Goal: Task Accomplishment & Management: Manage account settings

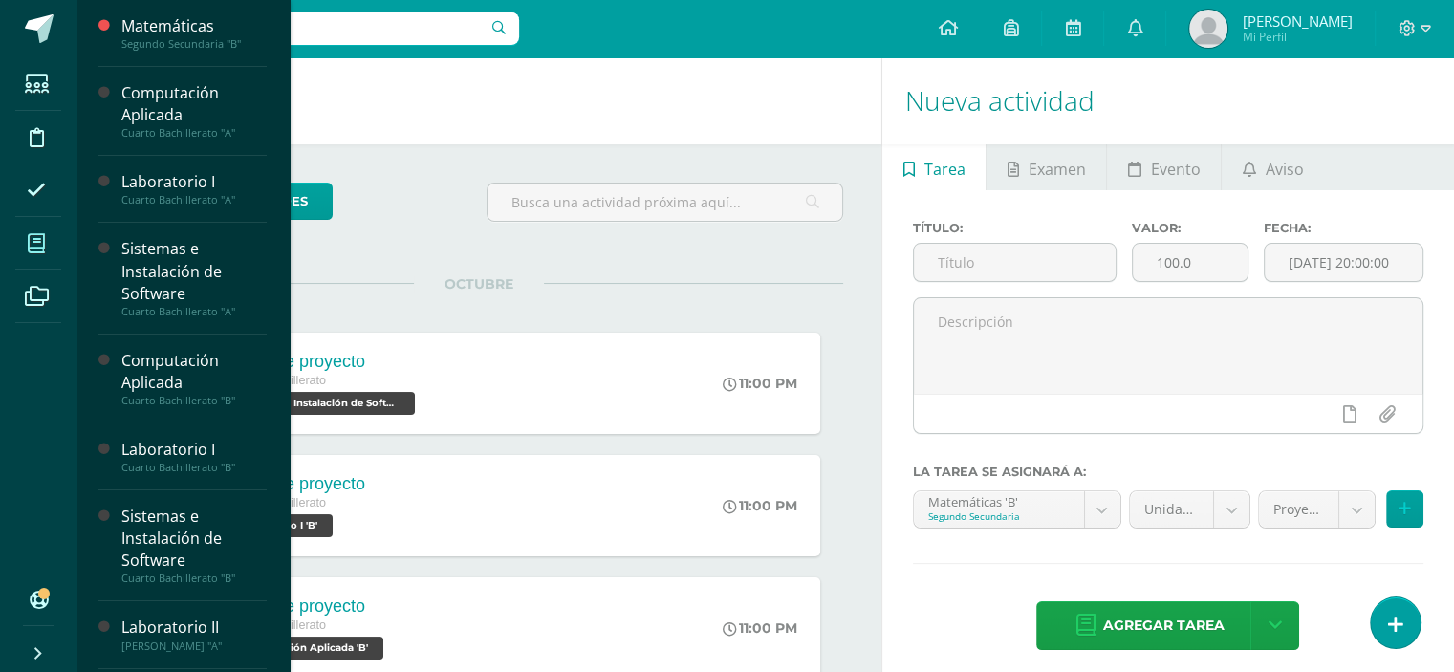
click at [56, 240] on span at bounding box center [36, 243] width 43 height 43
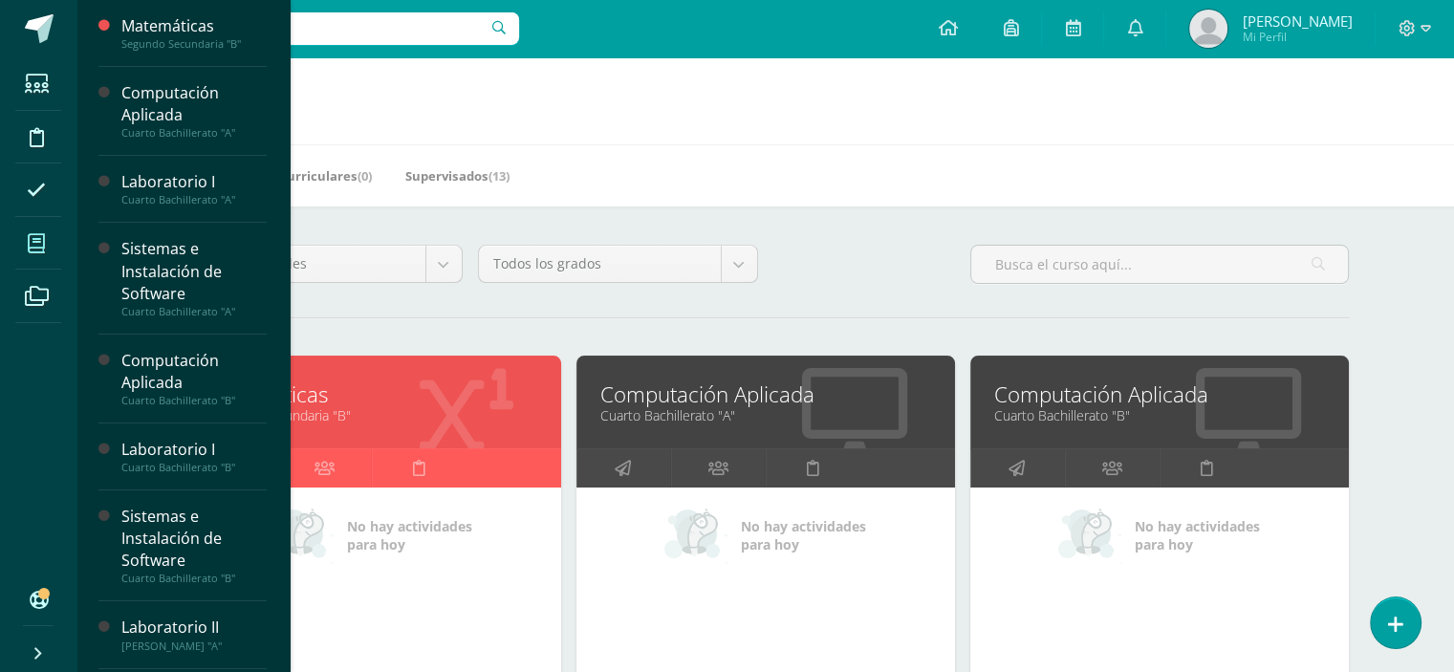
click at [322, 413] on link "Segundo Secundaria "B"" at bounding box center [372, 415] width 331 height 18
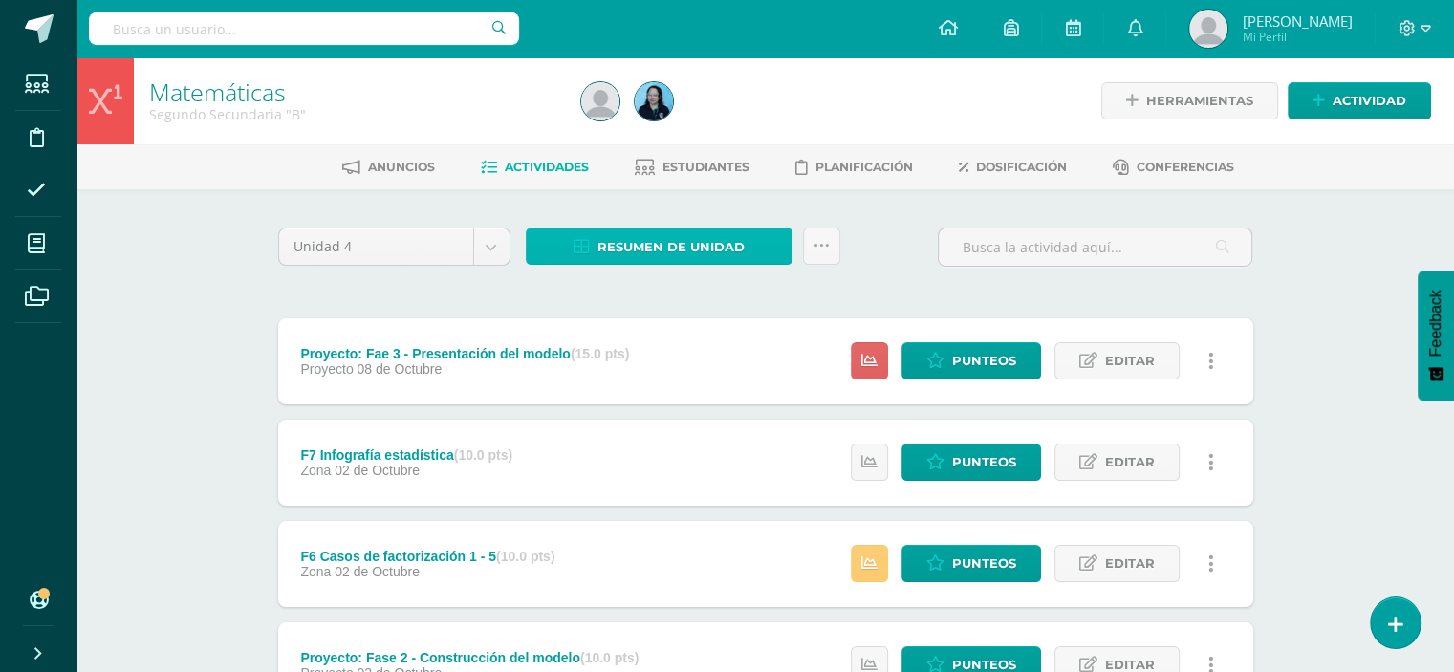
click at [708, 250] on span "Resumen de unidad" at bounding box center [671, 246] width 147 height 35
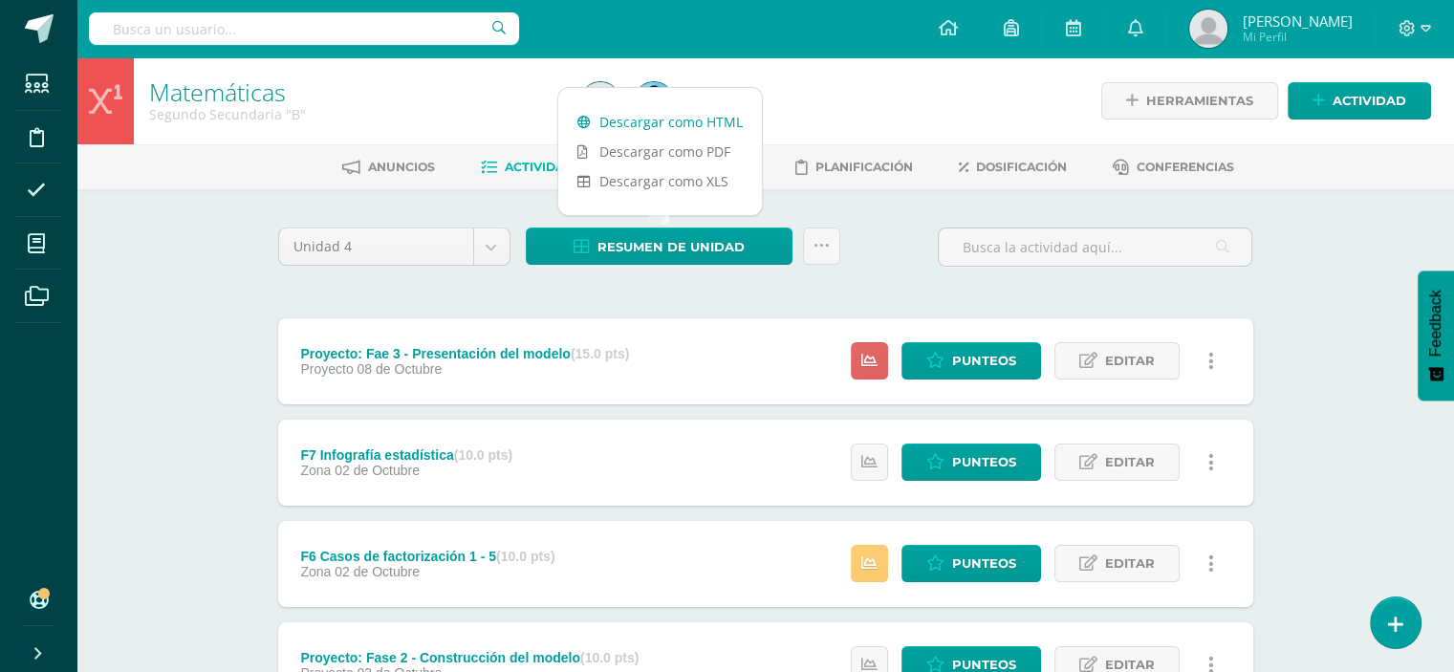
click at [685, 119] on link "Descargar como HTML" at bounding box center [660, 122] width 204 height 30
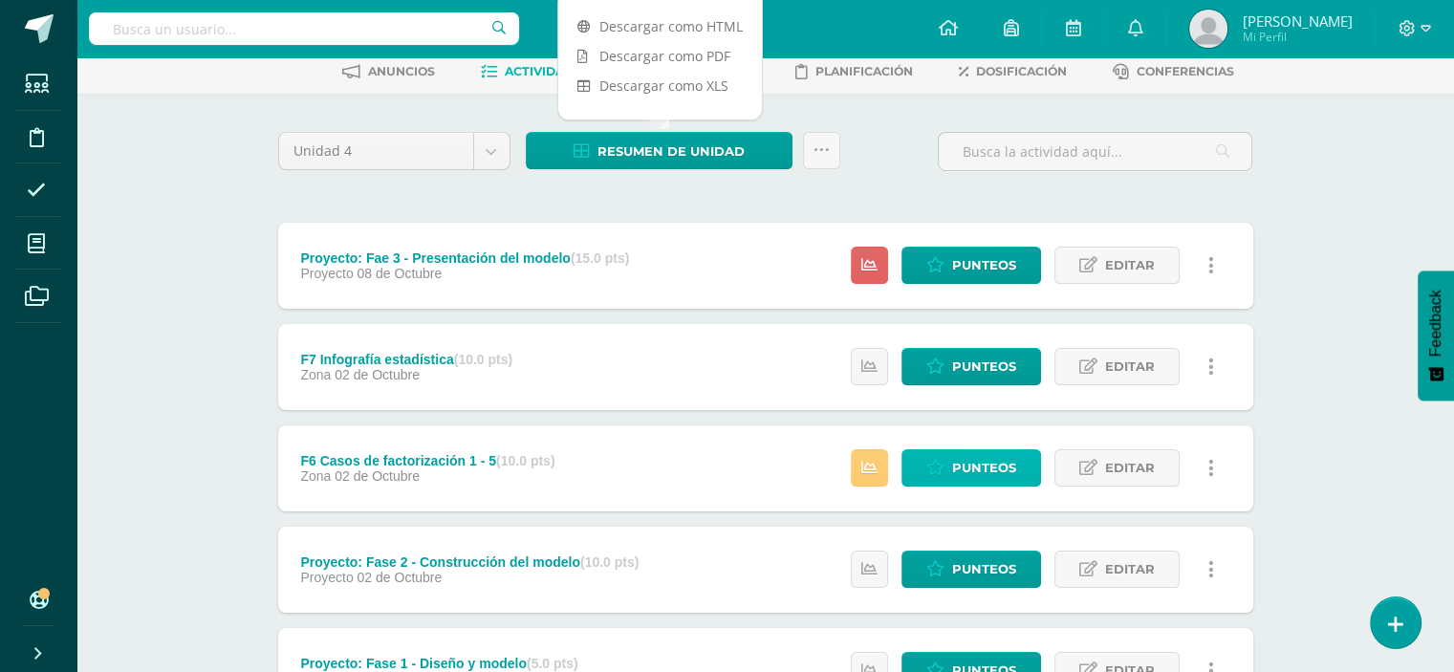
click at [975, 458] on span "Punteos" at bounding box center [984, 467] width 64 height 35
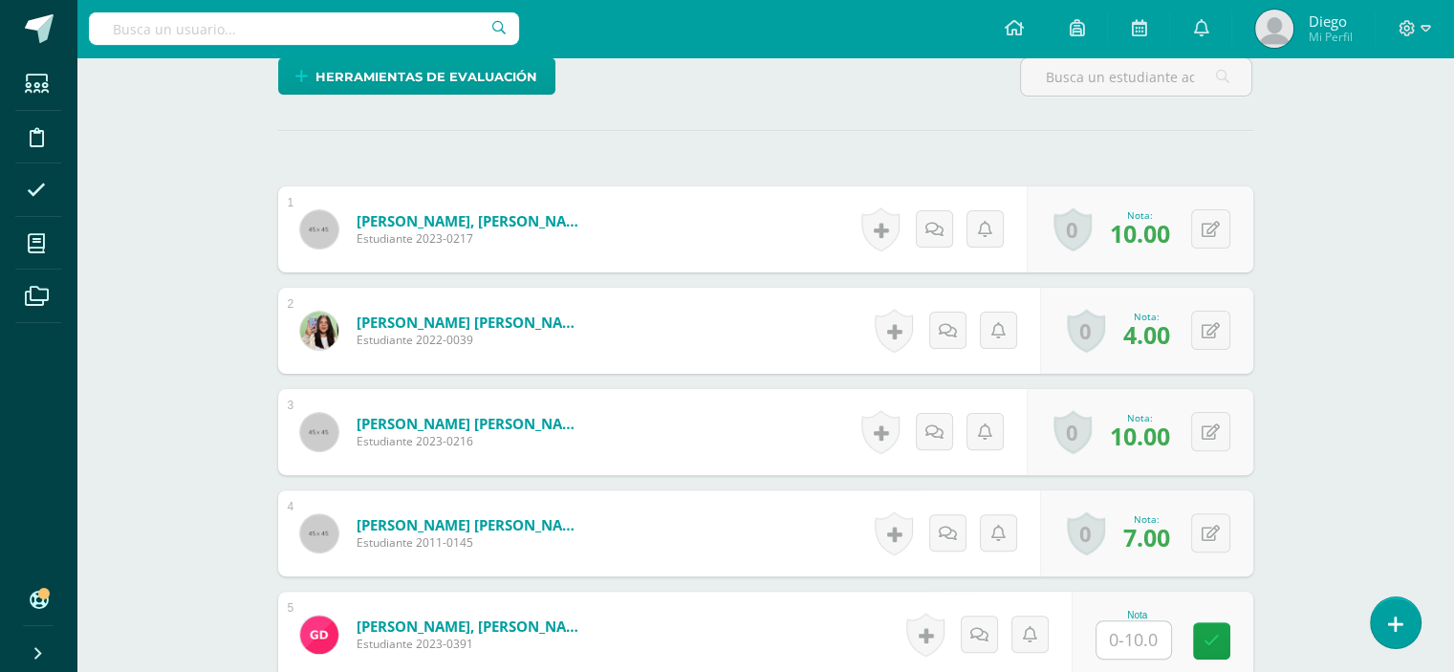
scroll to position [669, 0]
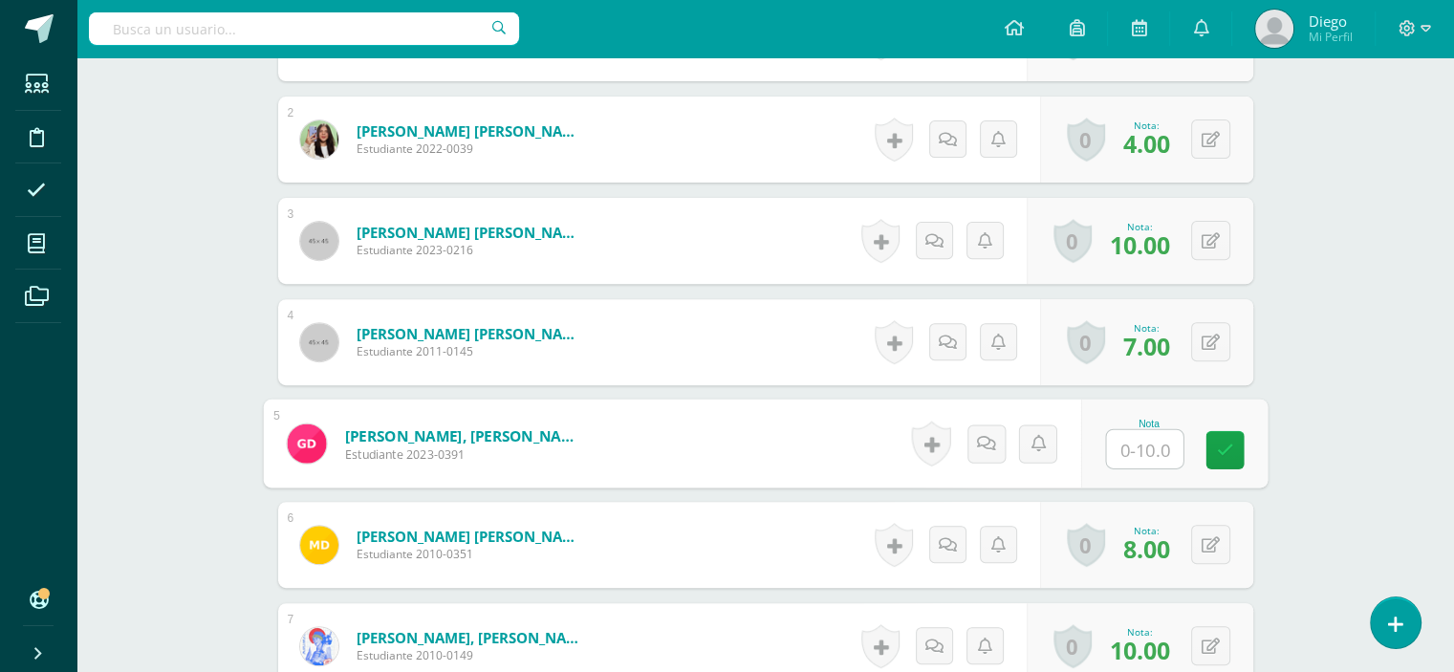
click at [1135, 446] on input "text" at bounding box center [1144, 449] width 76 height 38
type input "10"
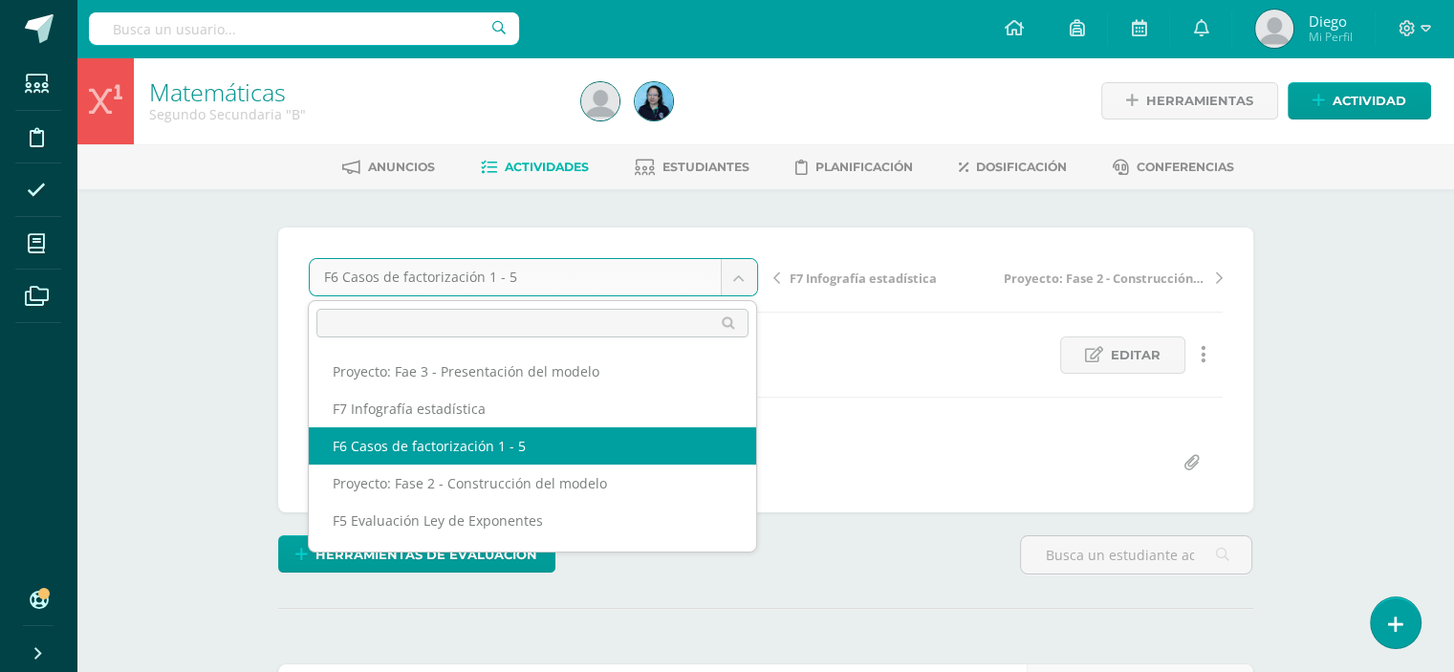
scroll to position [0, 0]
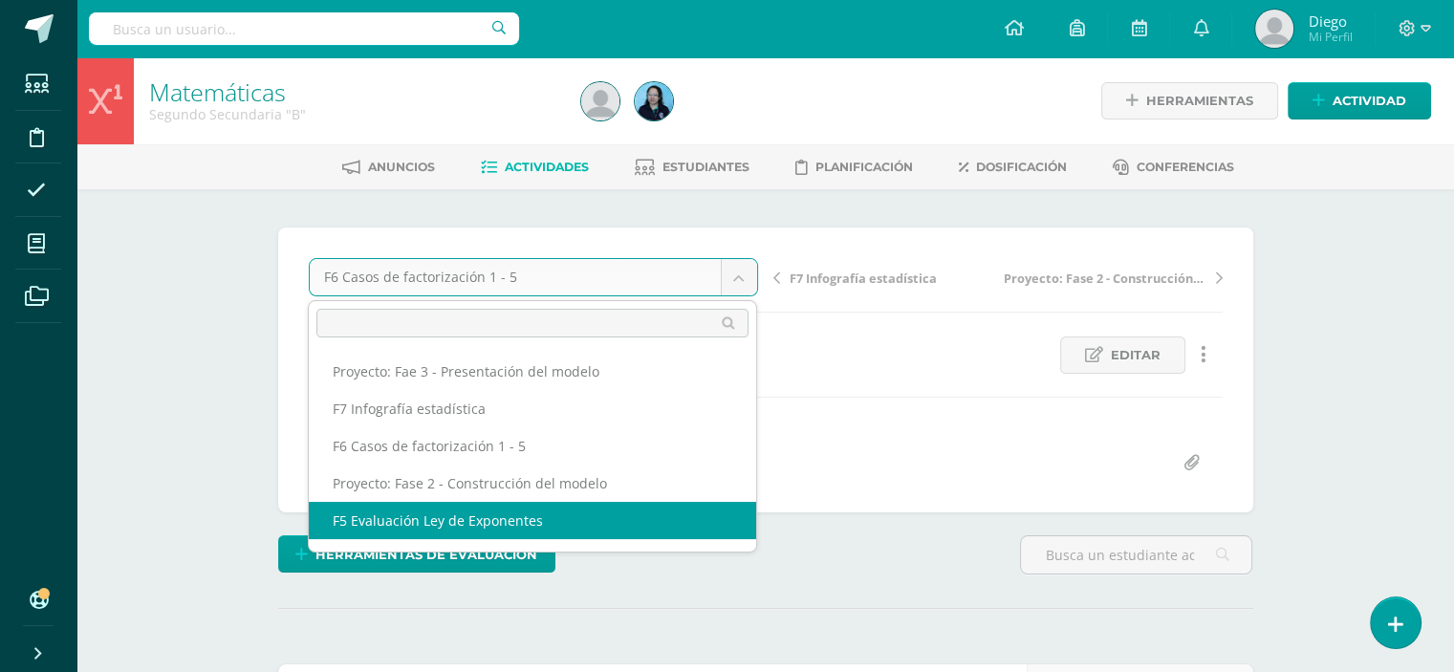
select select "/dashboard/teacher/grade-activity/50756/"
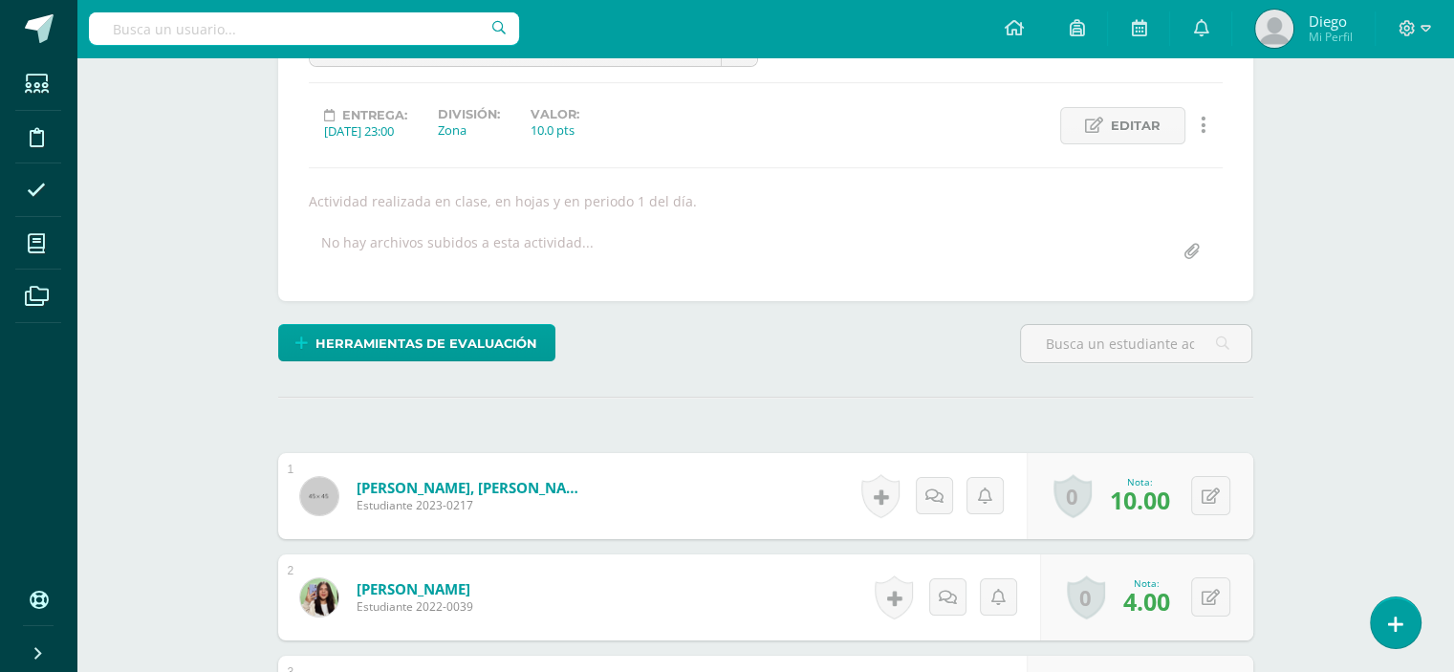
scroll to position [803, 0]
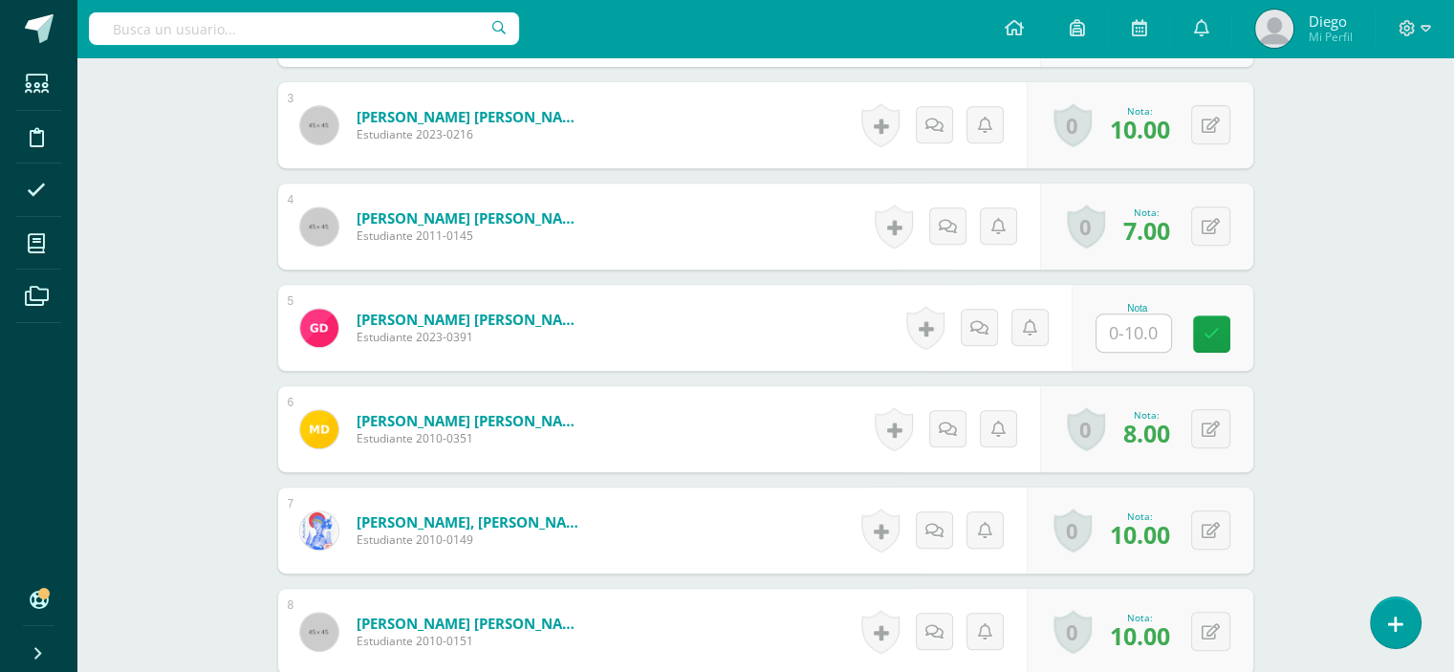
click at [1144, 332] on input "text" at bounding box center [1134, 333] width 75 height 37
type input "10"
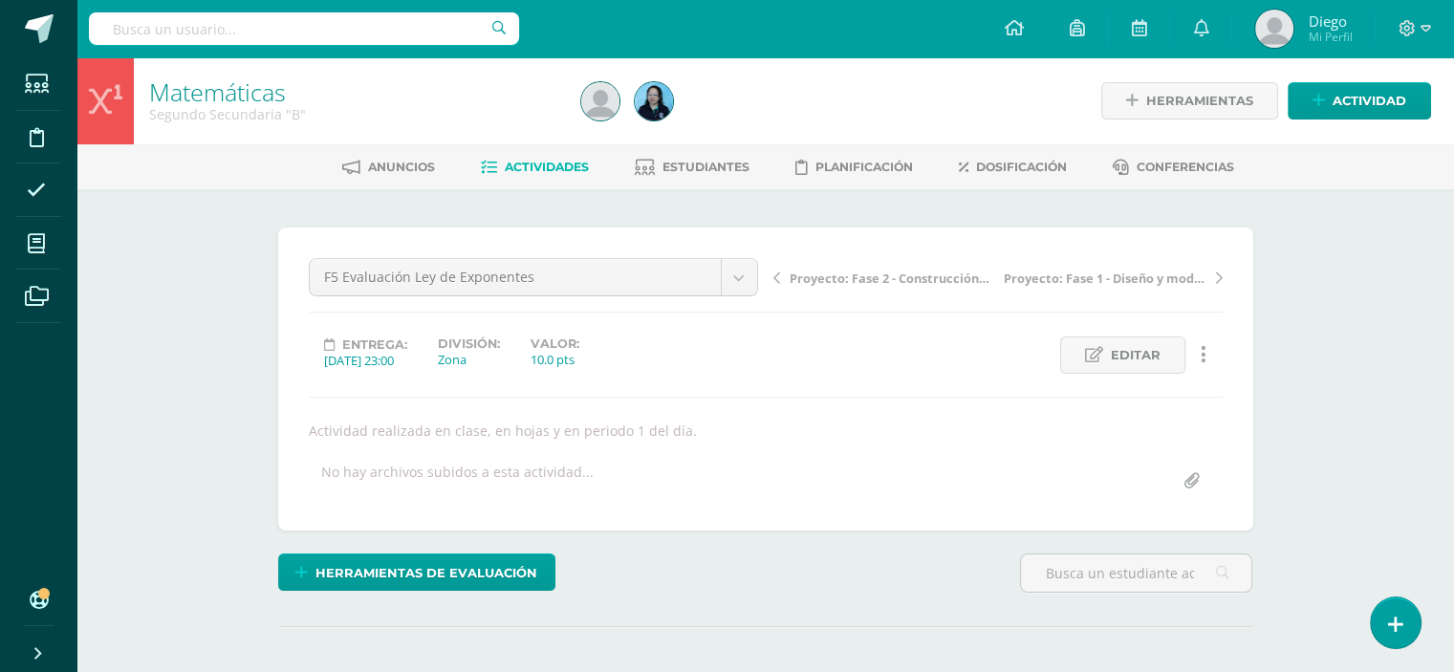
scroll to position [0, 0]
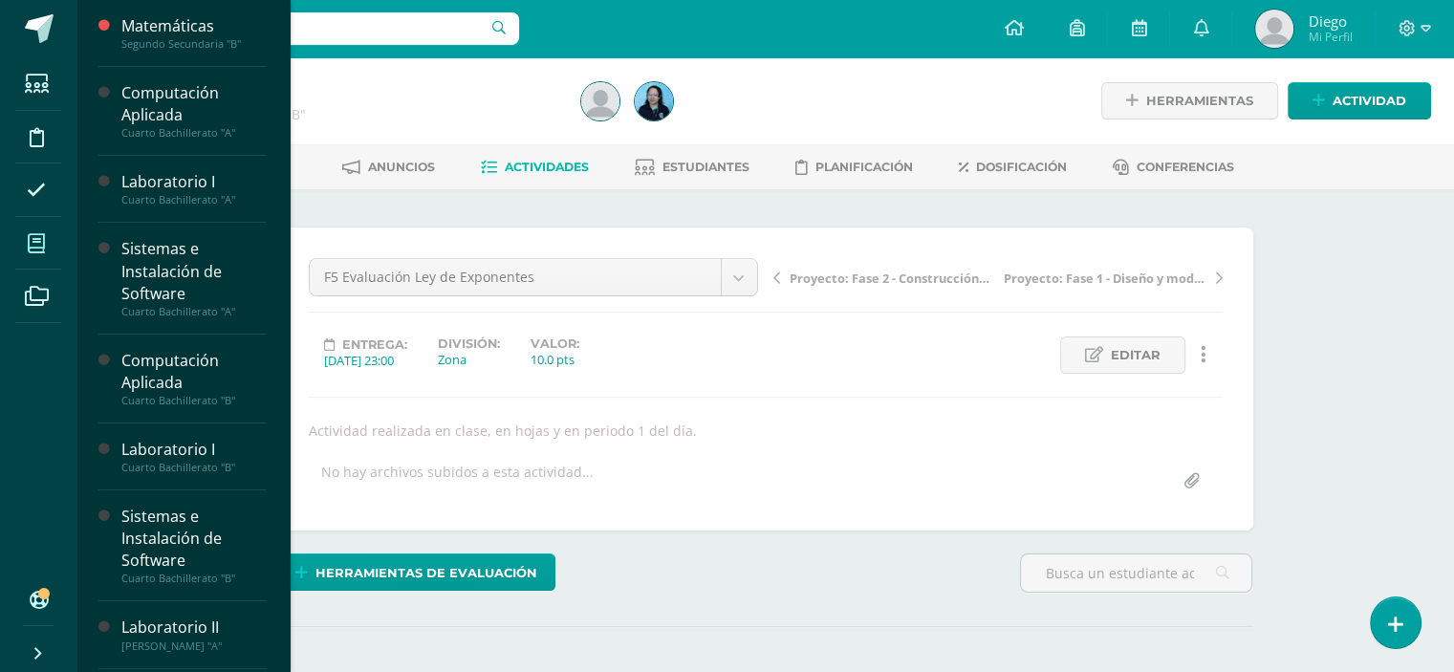
click at [29, 246] on icon at bounding box center [36, 243] width 17 height 19
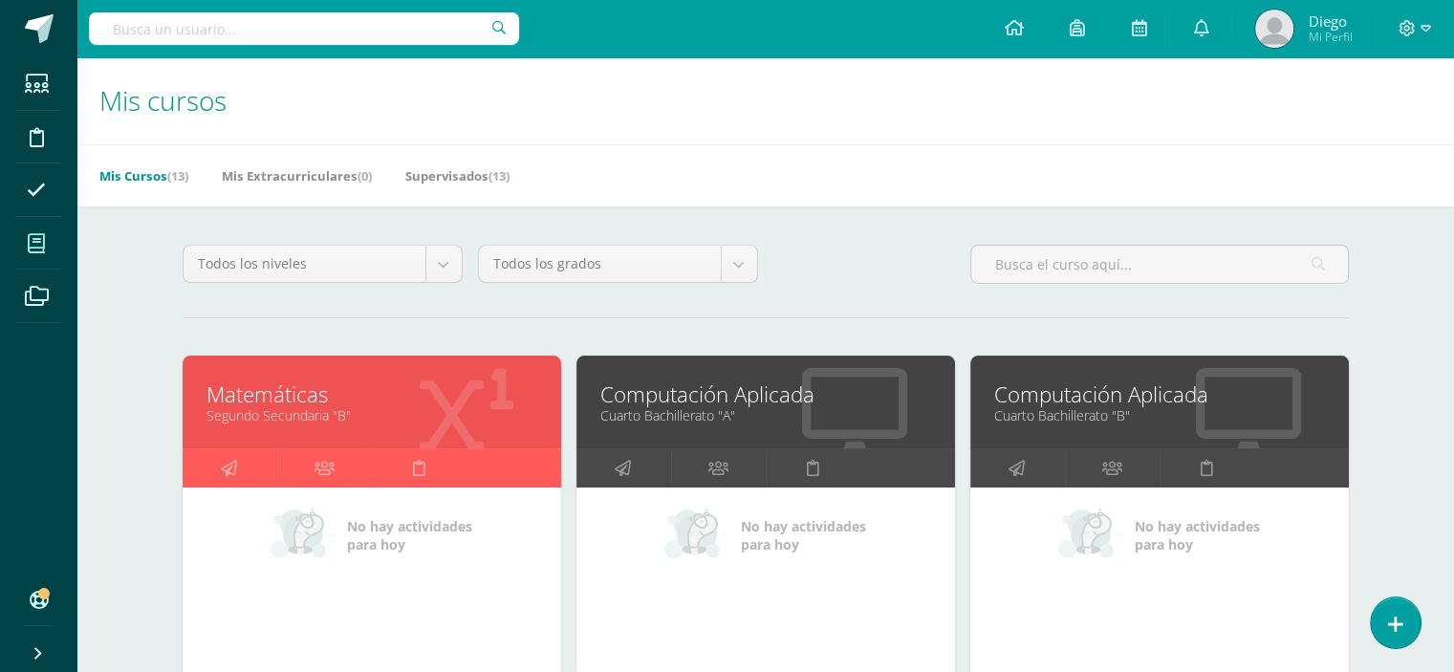
click at [713, 399] on link "Computación Aplicada" at bounding box center [765, 395] width 331 height 30
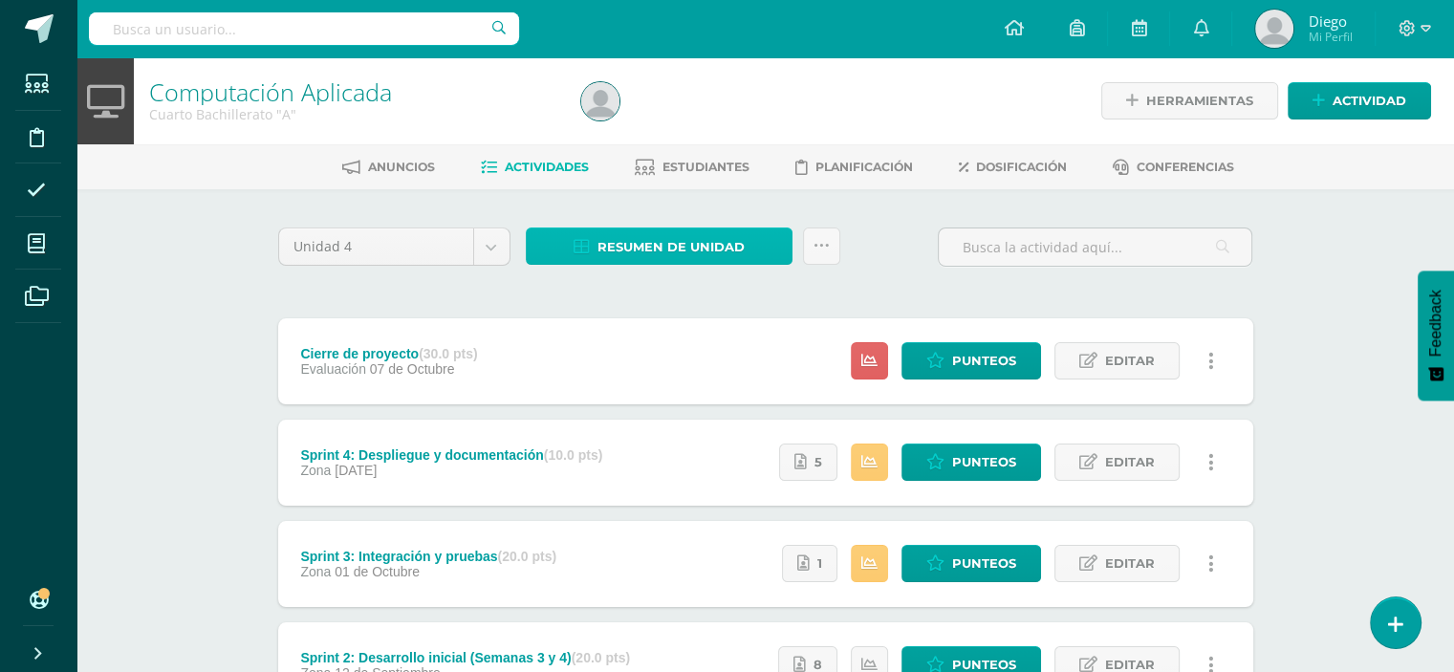
click at [620, 247] on span "Resumen de unidad" at bounding box center [671, 246] width 147 height 35
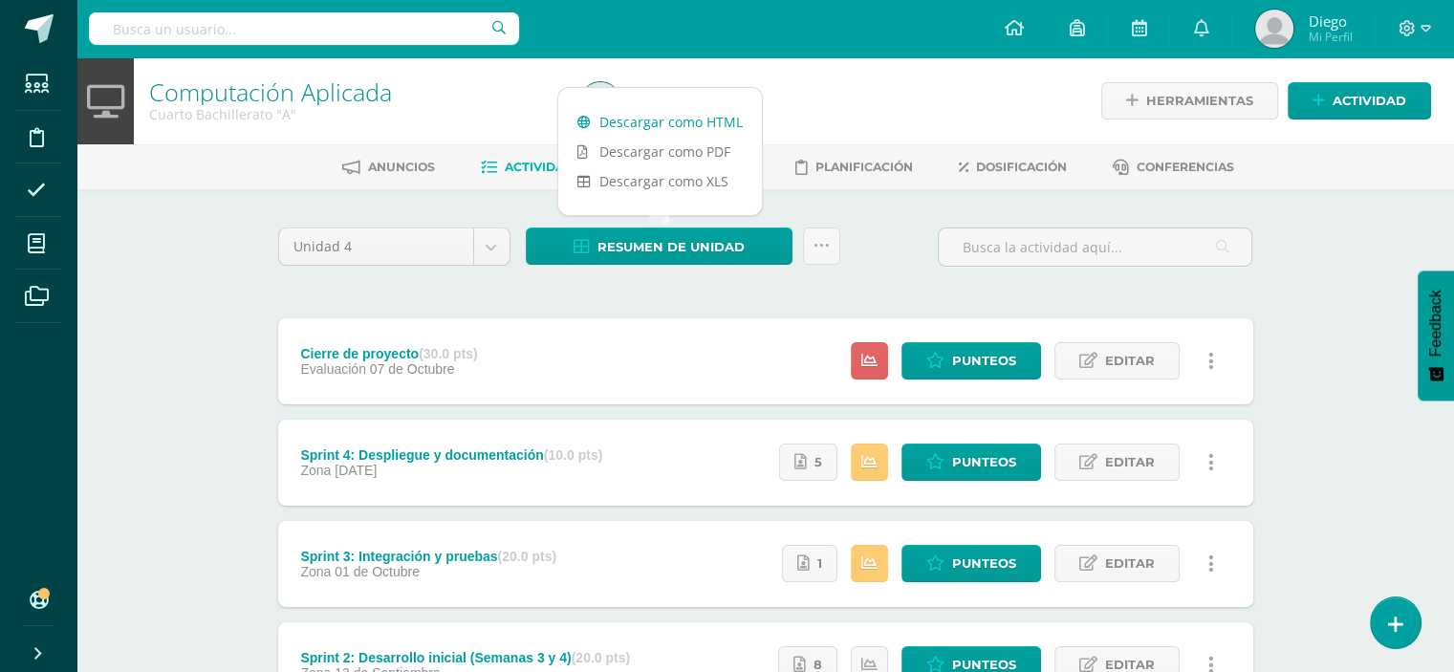
click at [681, 125] on link "Descargar como HTML" at bounding box center [660, 122] width 204 height 30
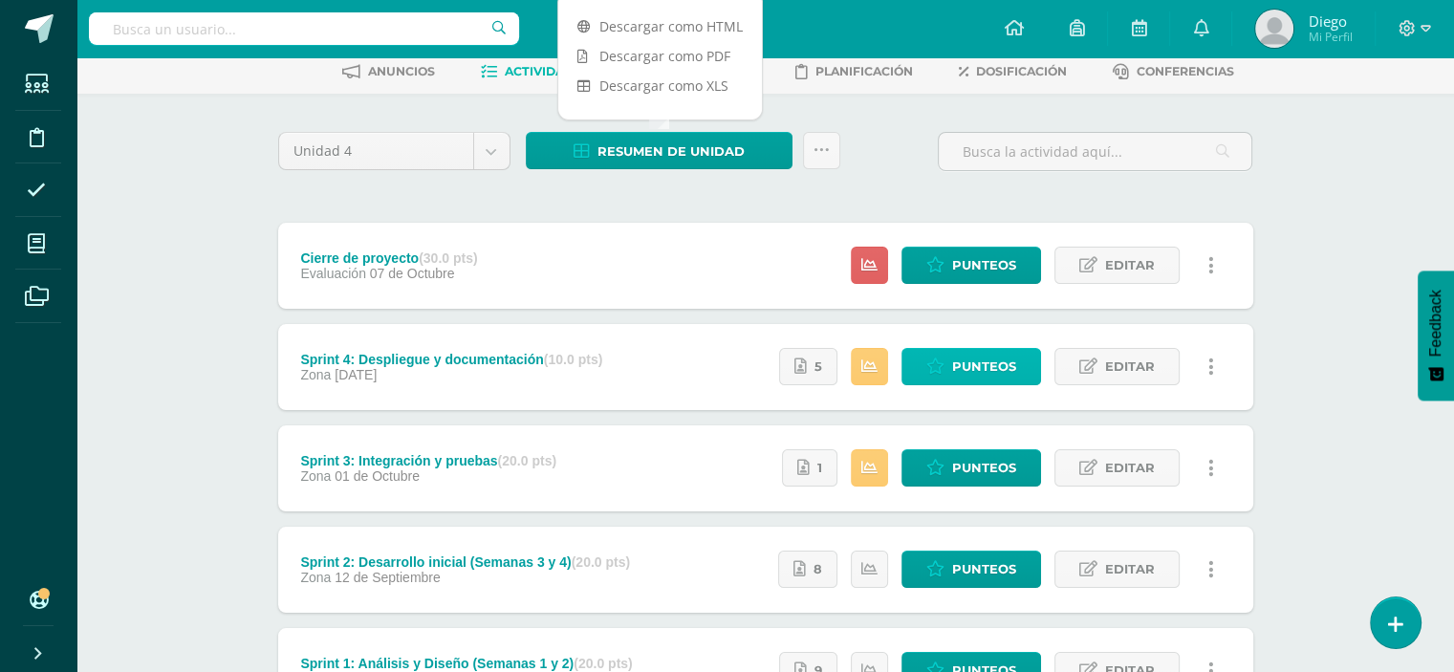
click at [962, 363] on span "Punteos" at bounding box center [984, 366] width 64 height 35
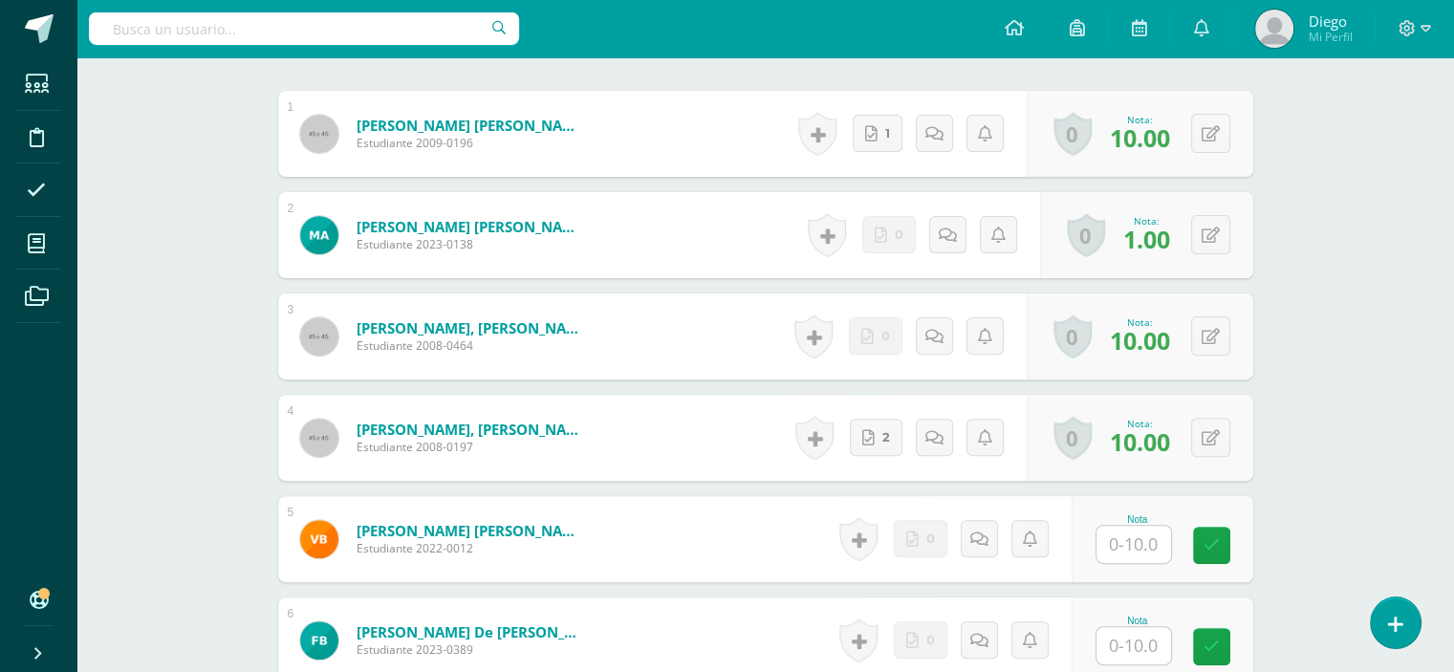
scroll to position [860, 0]
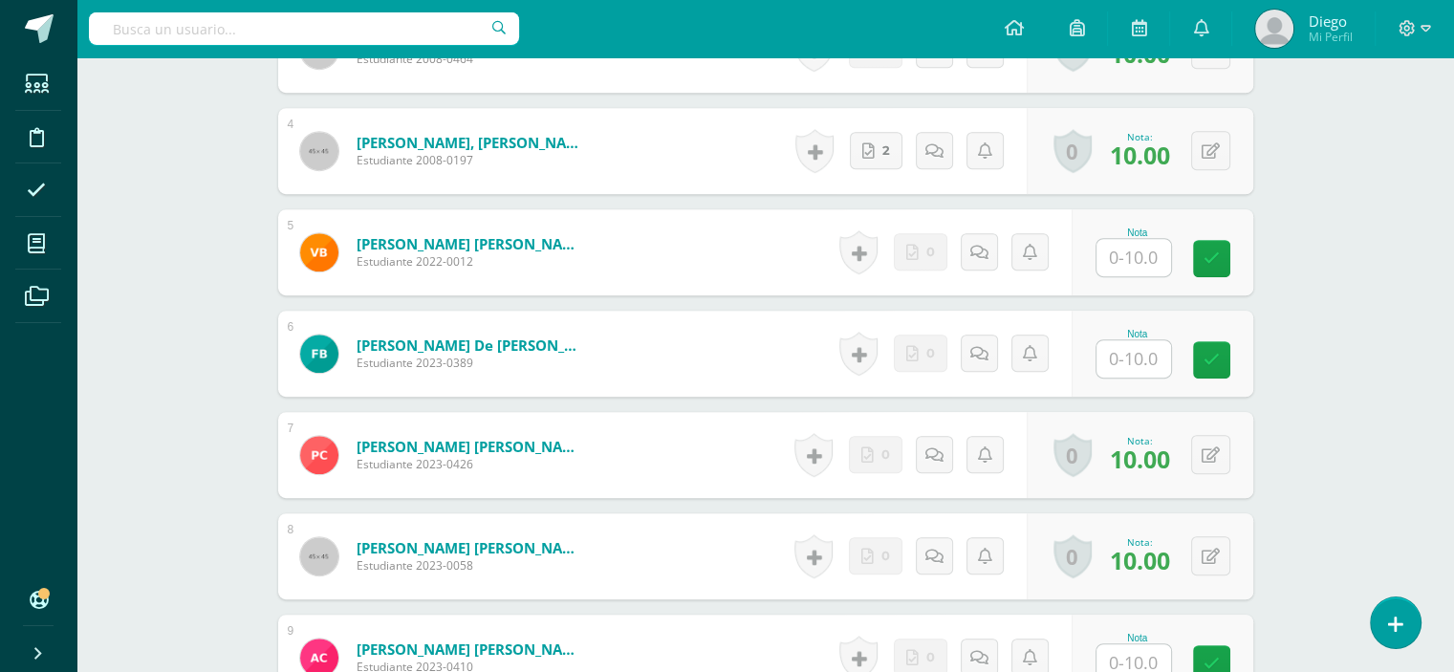
click at [1120, 260] on input "text" at bounding box center [1134, 257] width 75 height 37
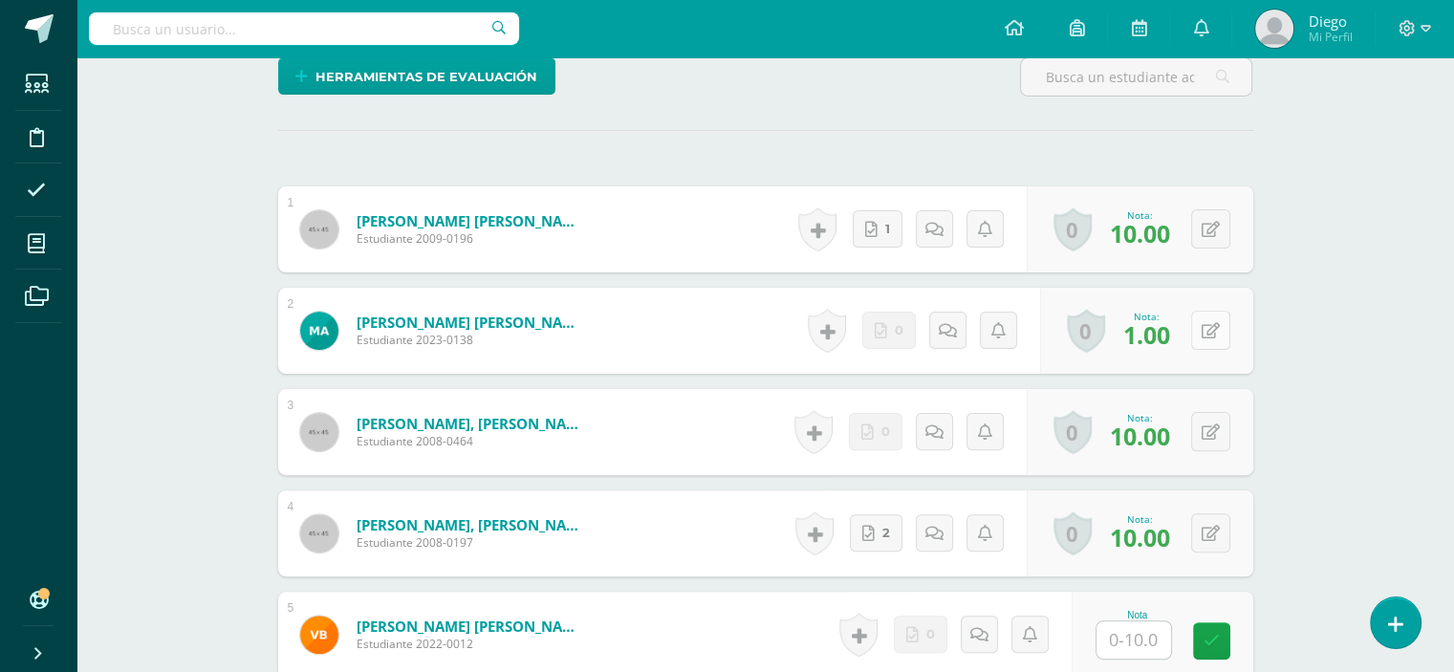
type input "10"
click at [1195, 329] on div "0 Logros Logros obtenidos Aún no hay logros agregados Nota: 1.00" at bounding box center [1146, 331] width 213 height 86
click at [1215, 327] on icon at bounding box center [1223, 330] width 19 height 16
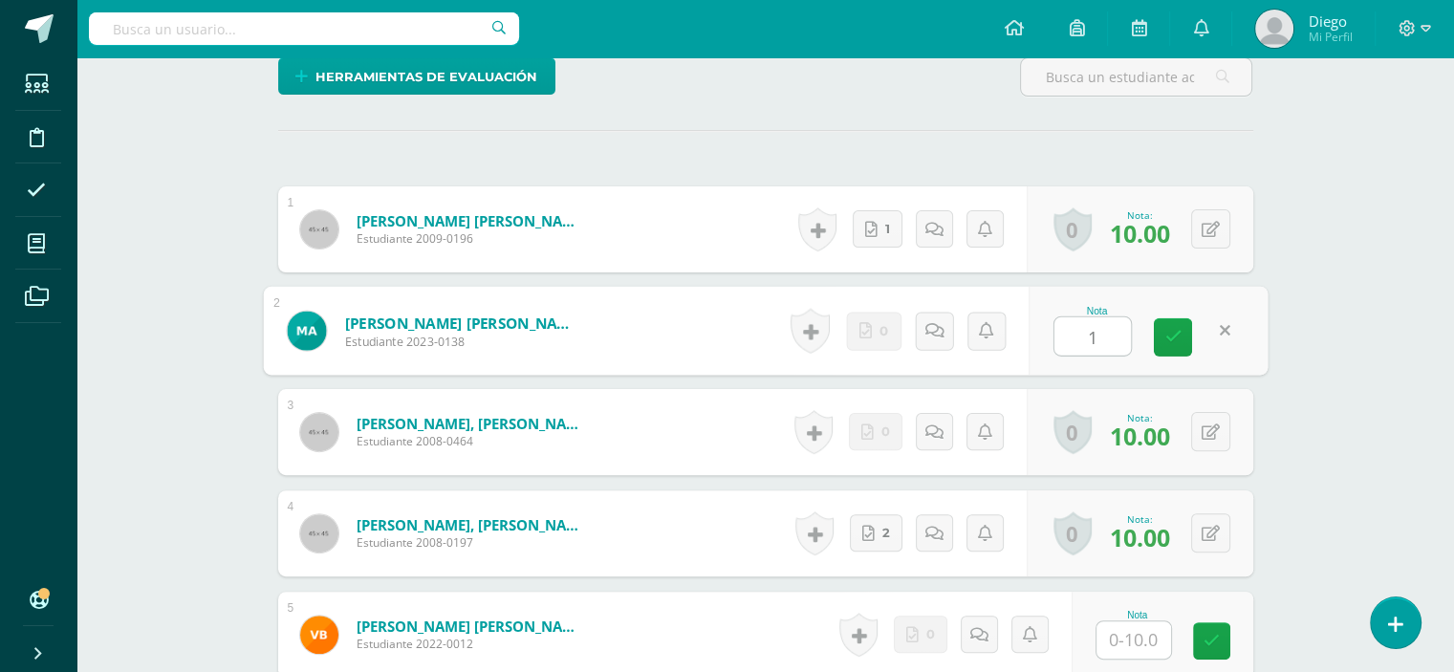
type input "10"
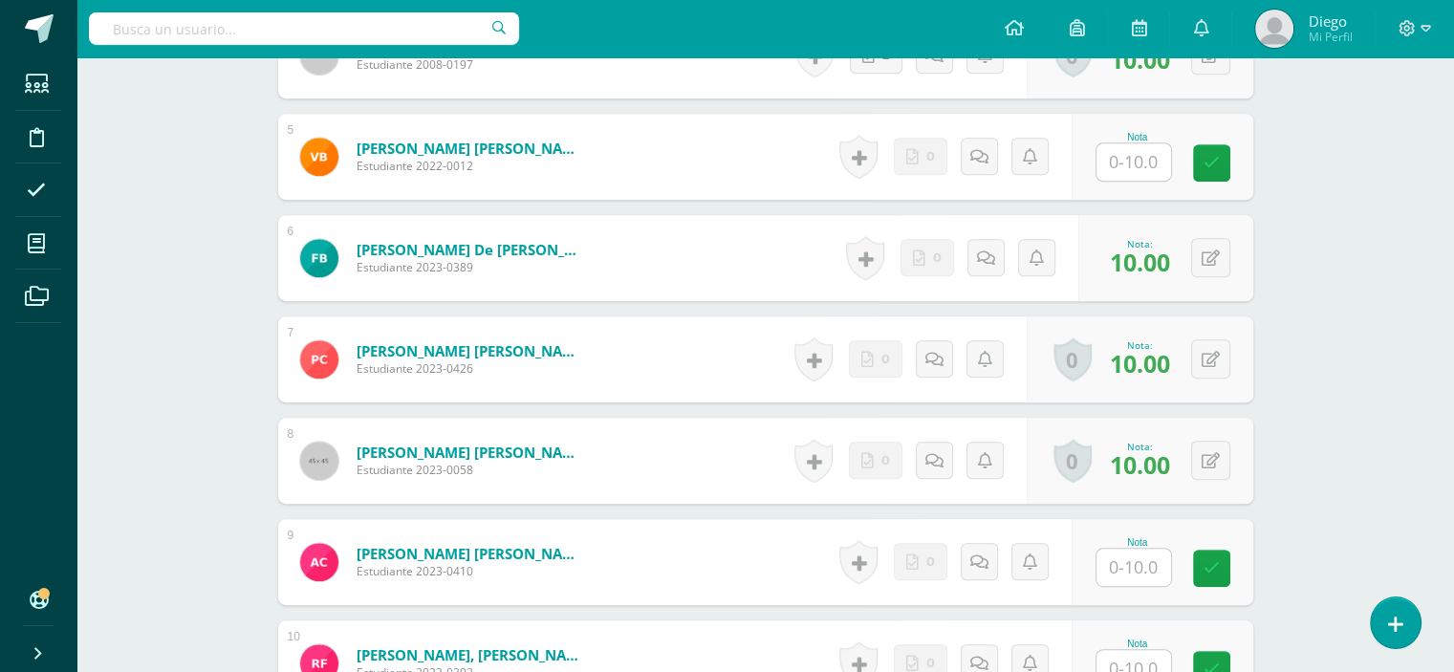
scroll to position [1052, 0]
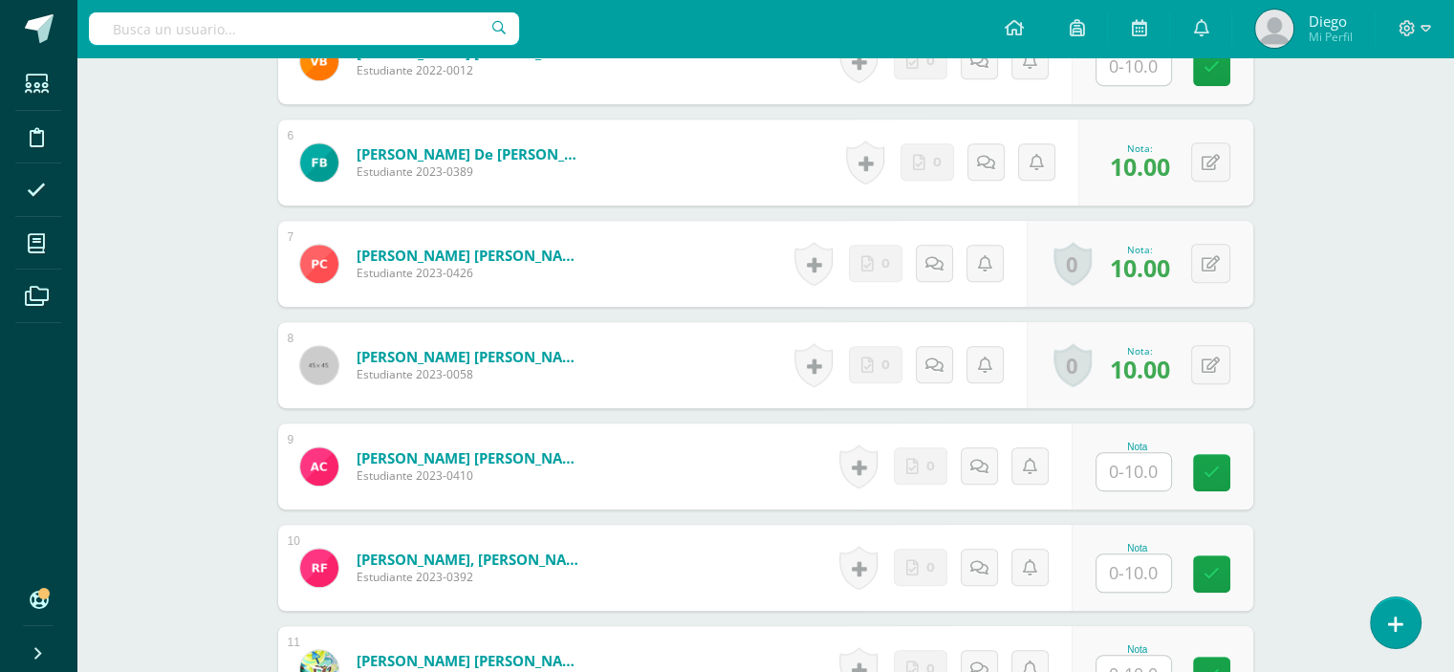
click at [1143, 480] on input "text" at bounding box center [1134, 471] width 75 height 37
type input "10"
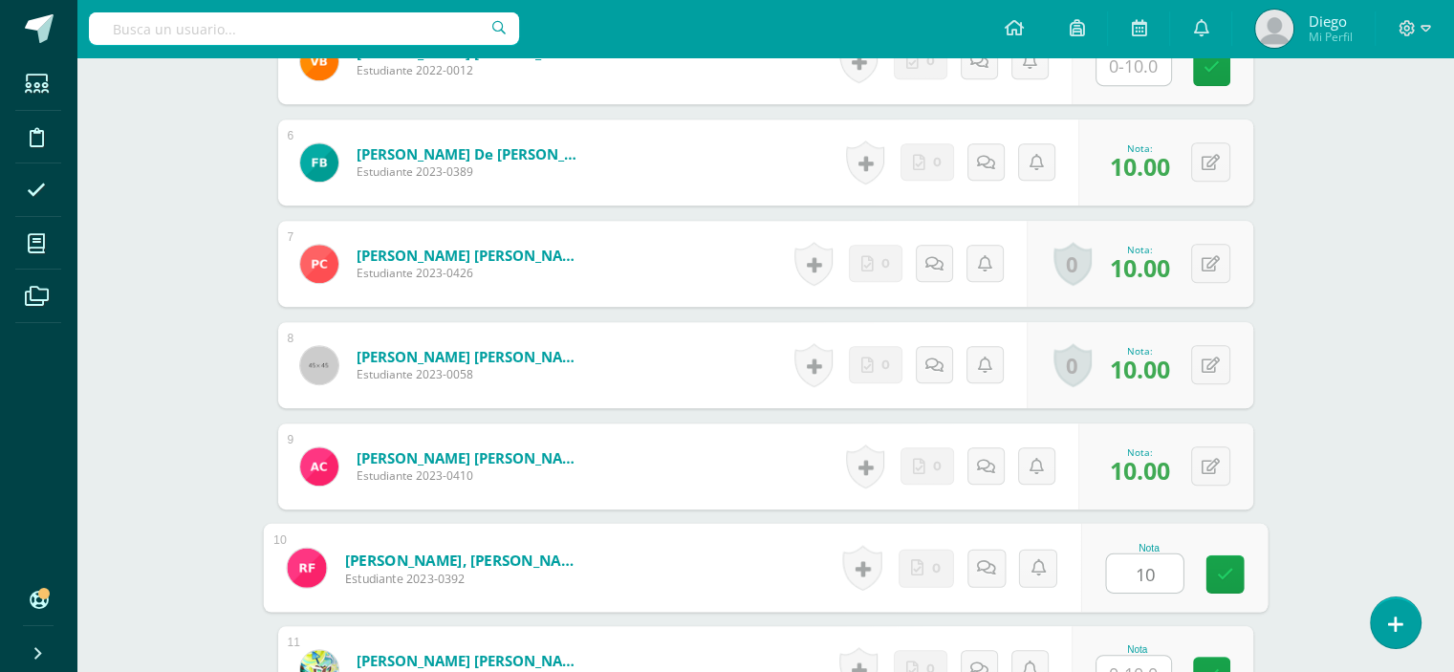
type input "10"
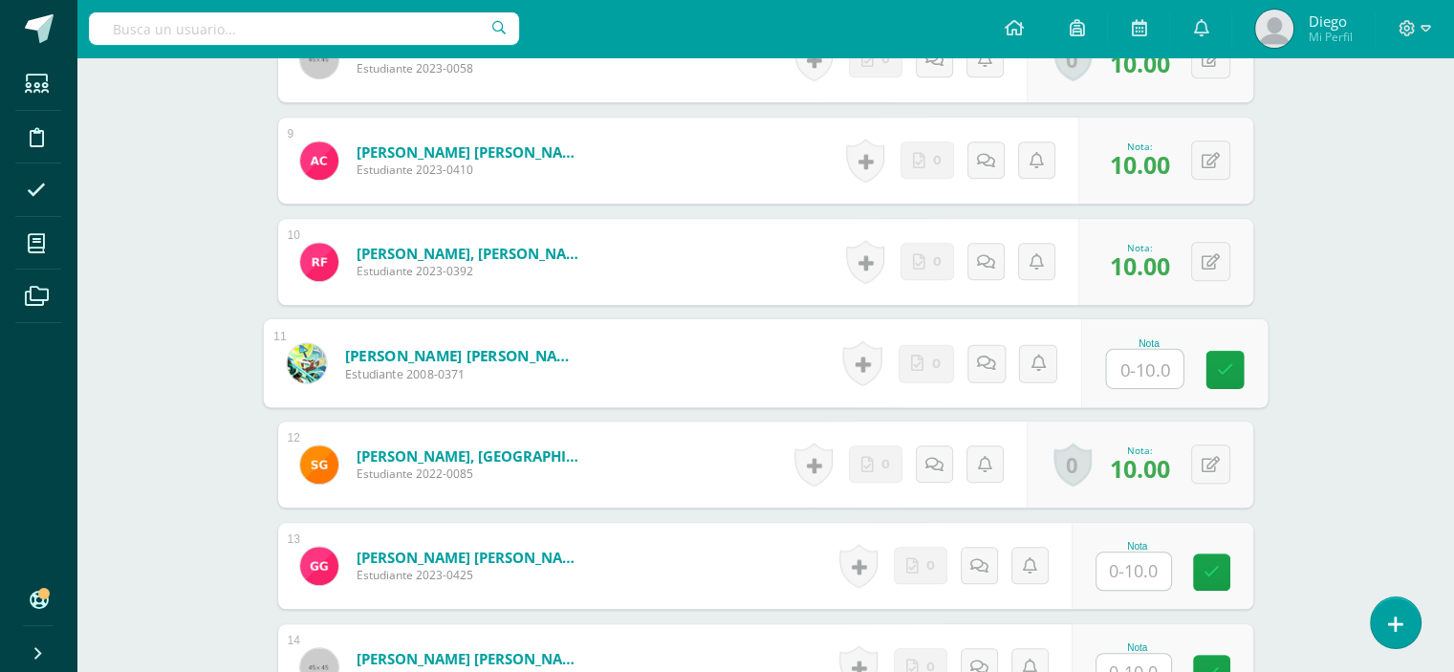
scroll to position [1453, 0]
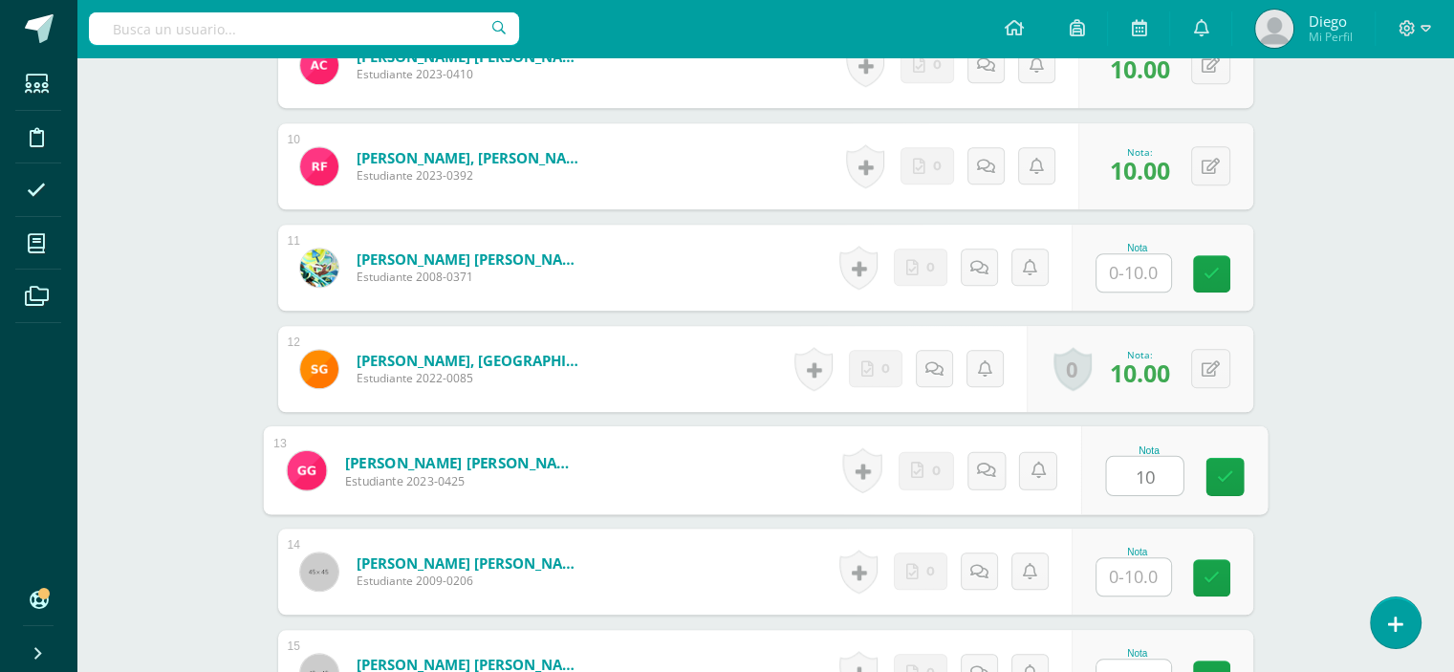
type input "10"
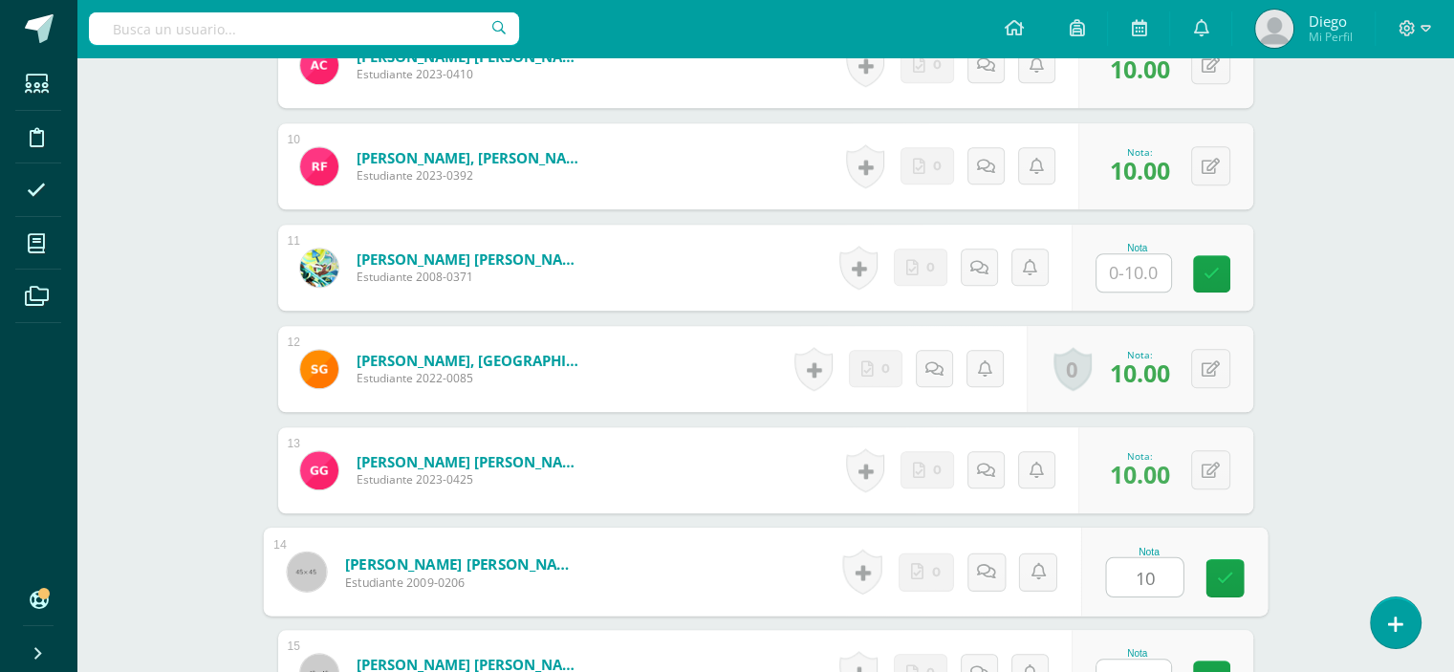
type input "10"
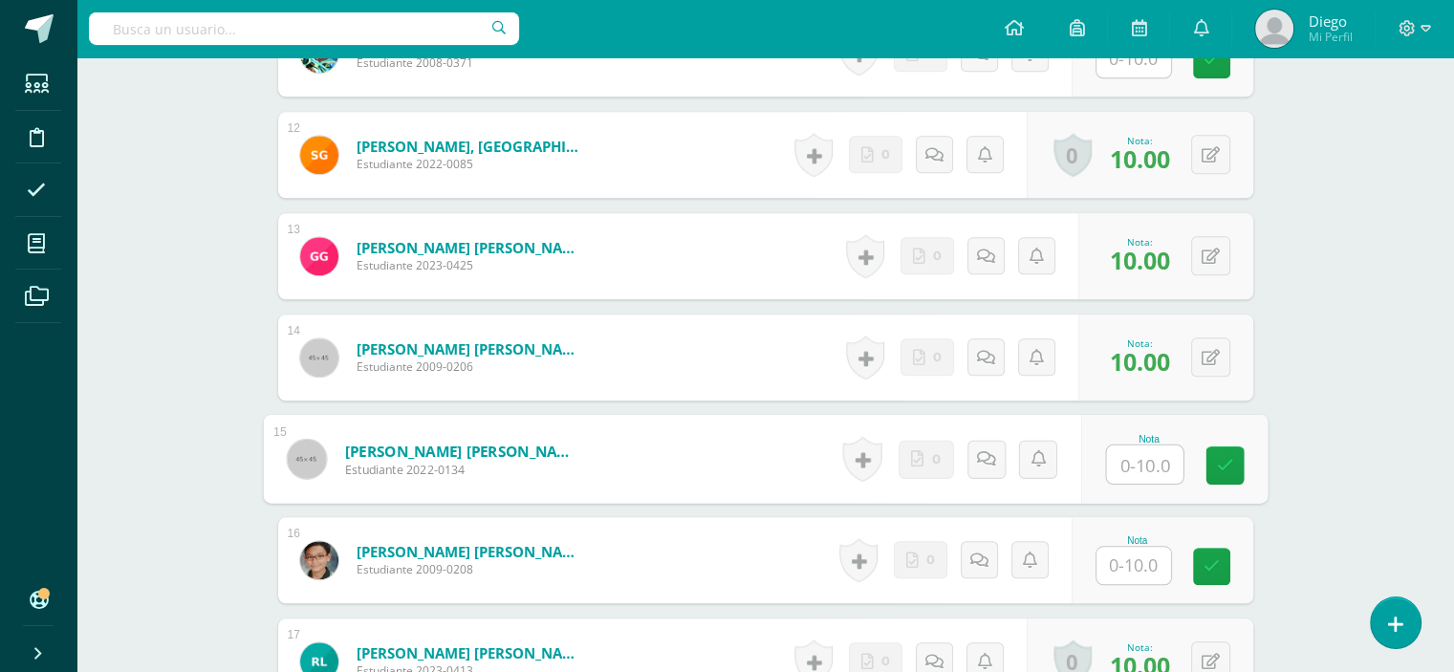
scroll to position [1763, 0]
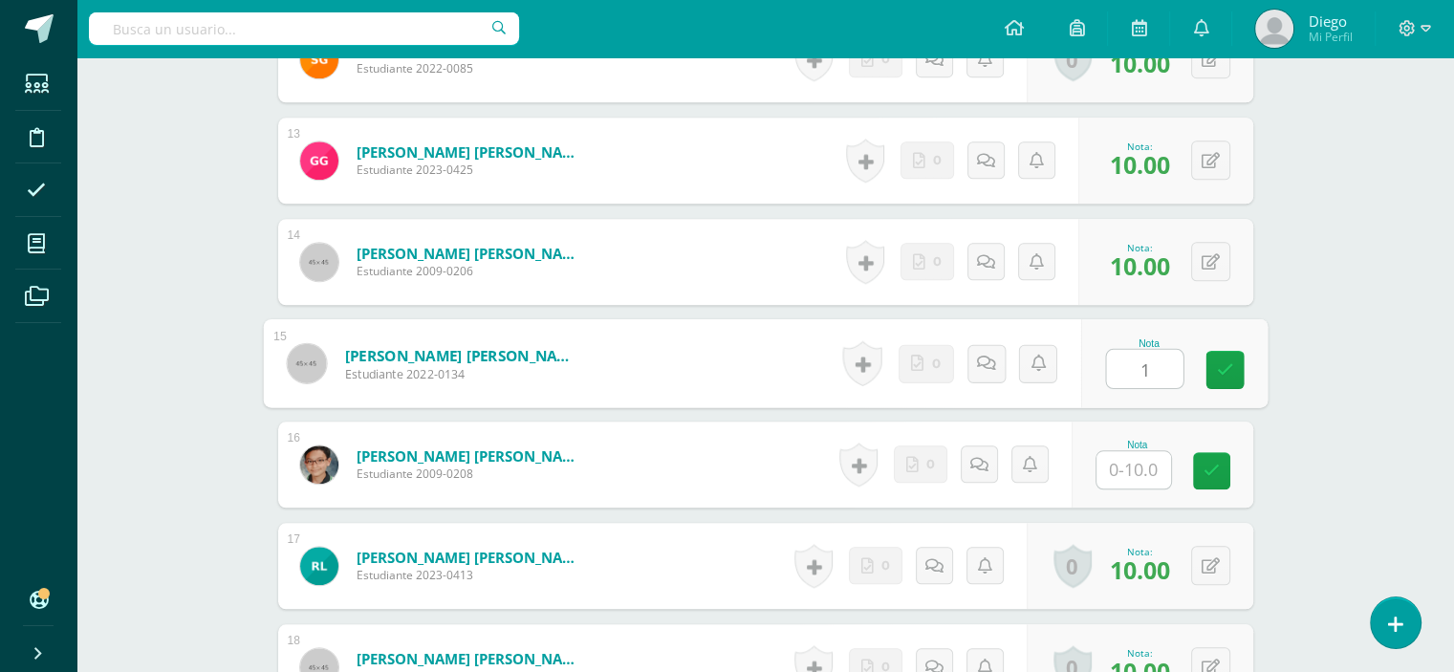
type input "1"
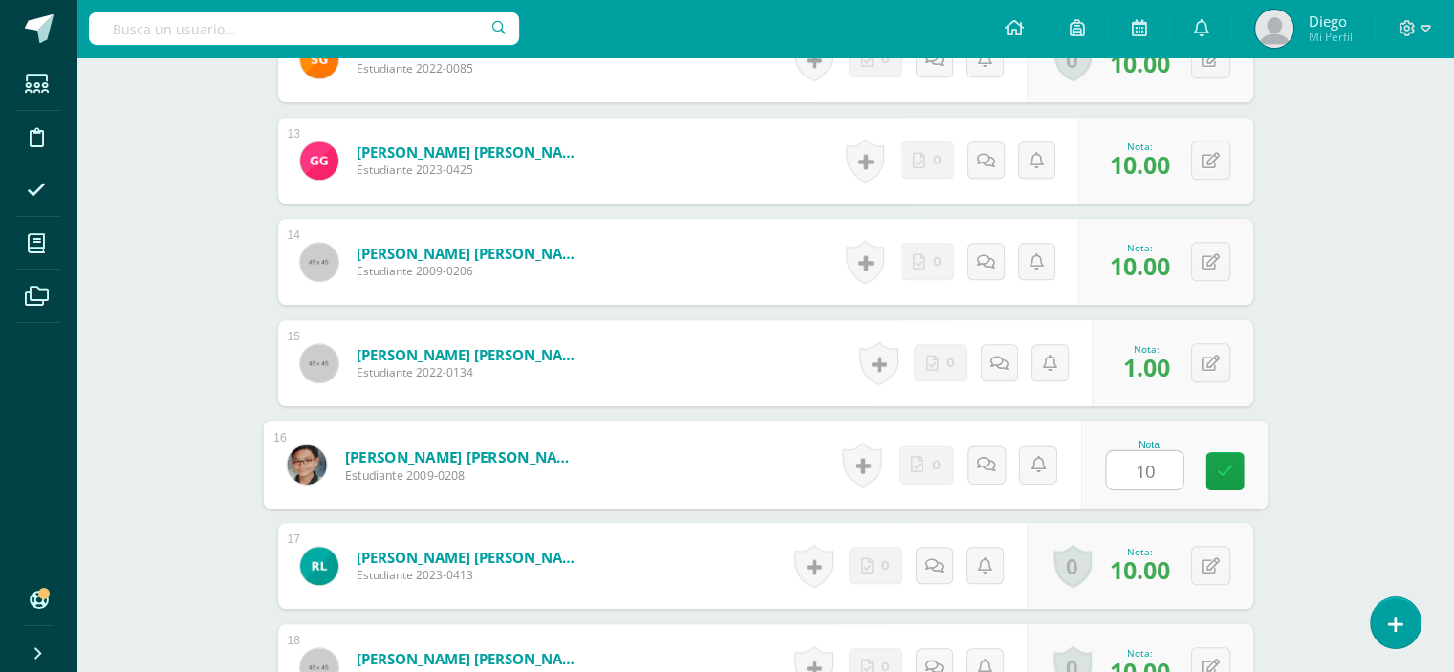
type input "10"
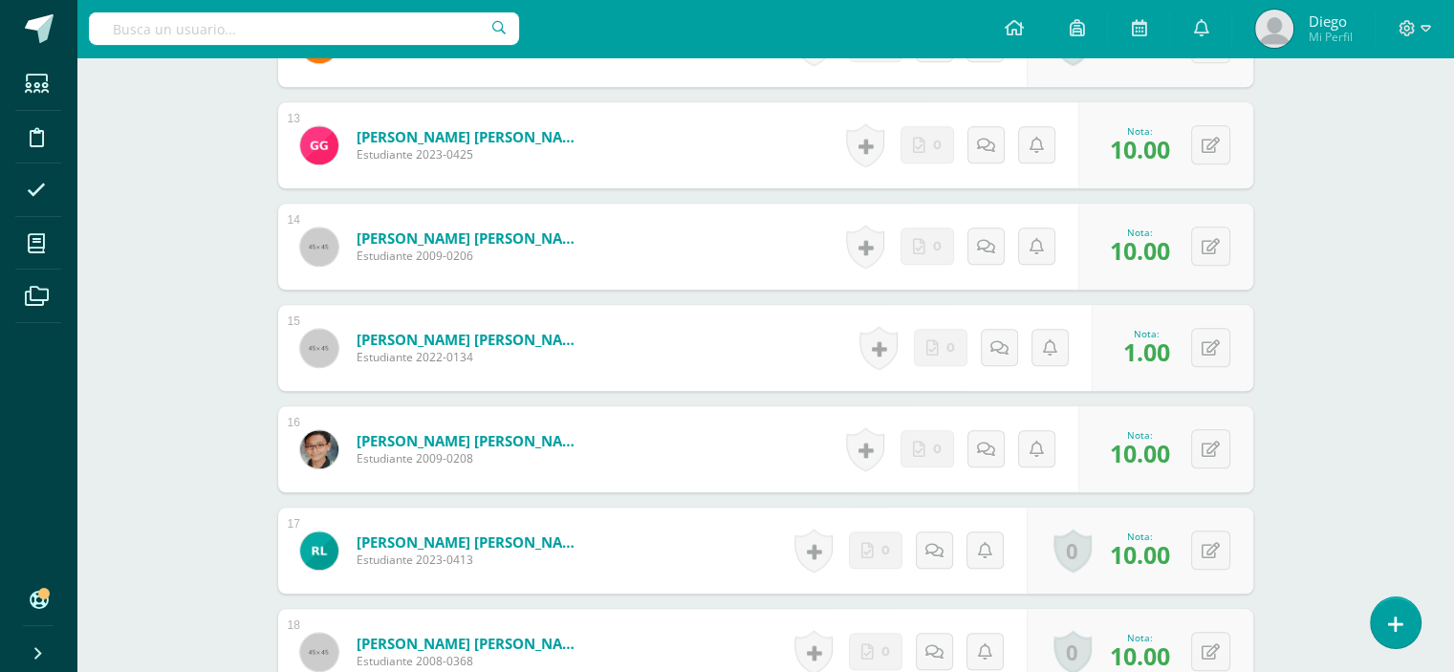
scroll to position [2194, 0]
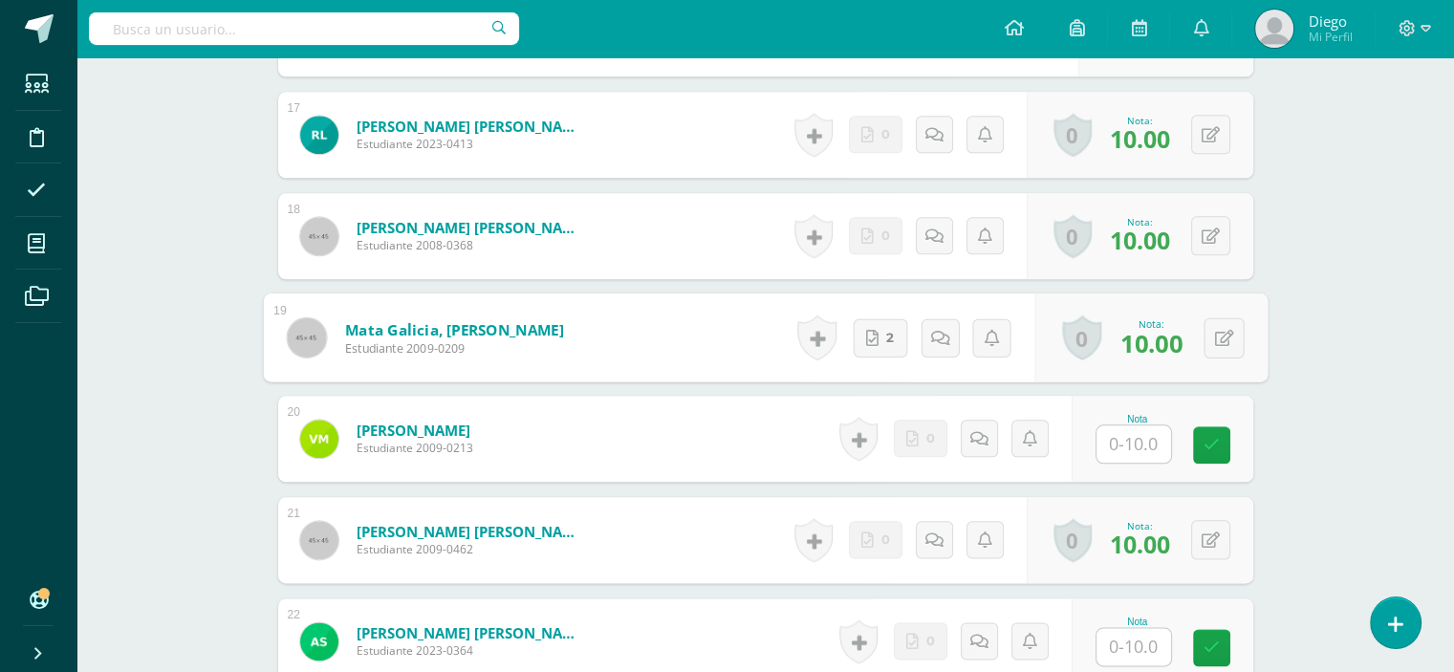
click at [1136, 444] on input "text" at bounding box center [1134, 443] width 75 height 37
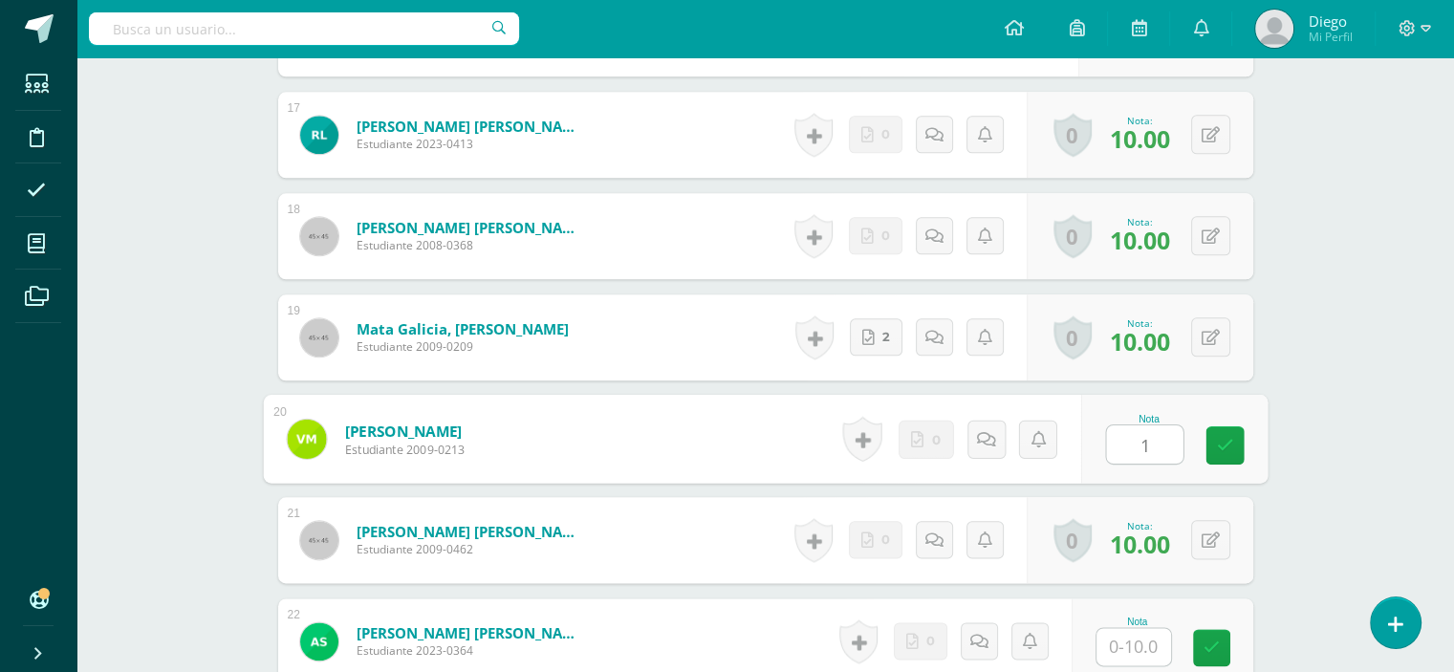
type input "10"
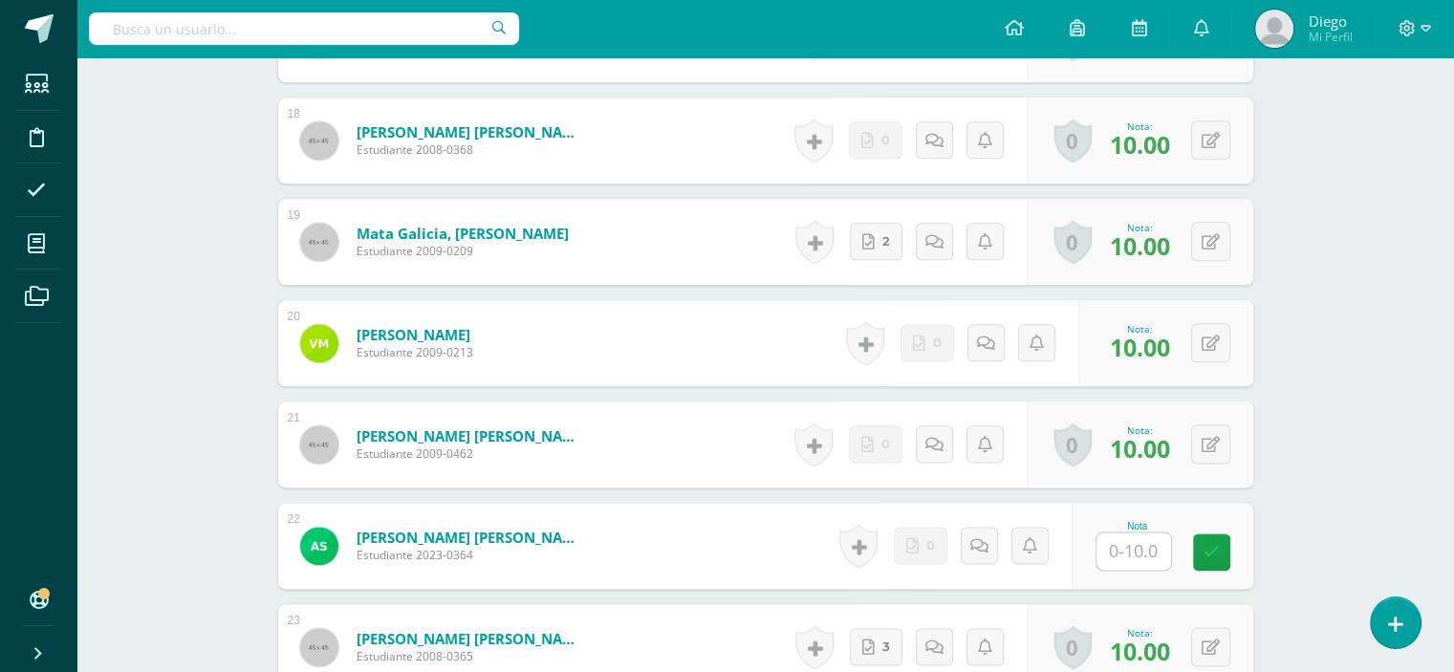
scroll to position [2385, 0]
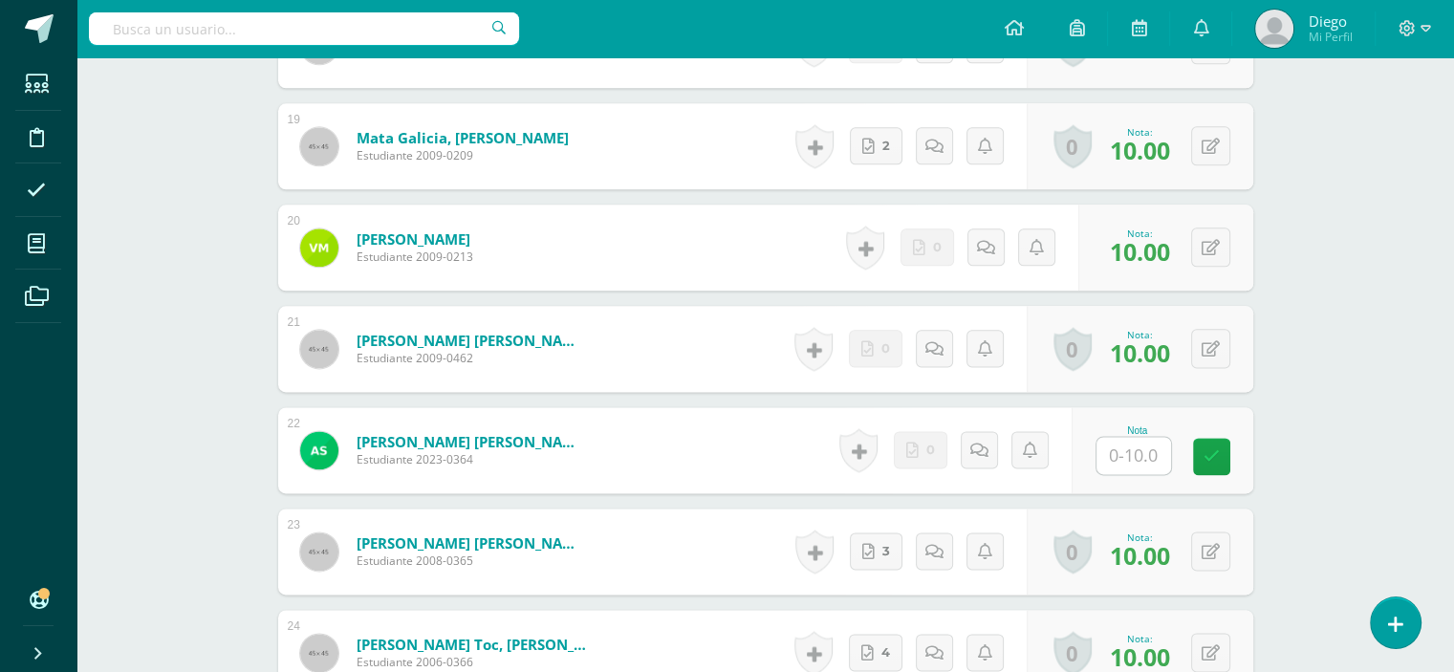
click at [1144, 460] on input "text" at bounding box center [1134, 455] width 75 height 37
type input "10"
click at [1222, 448] on icon at bounding box center [1224, 456] width 17 height 16
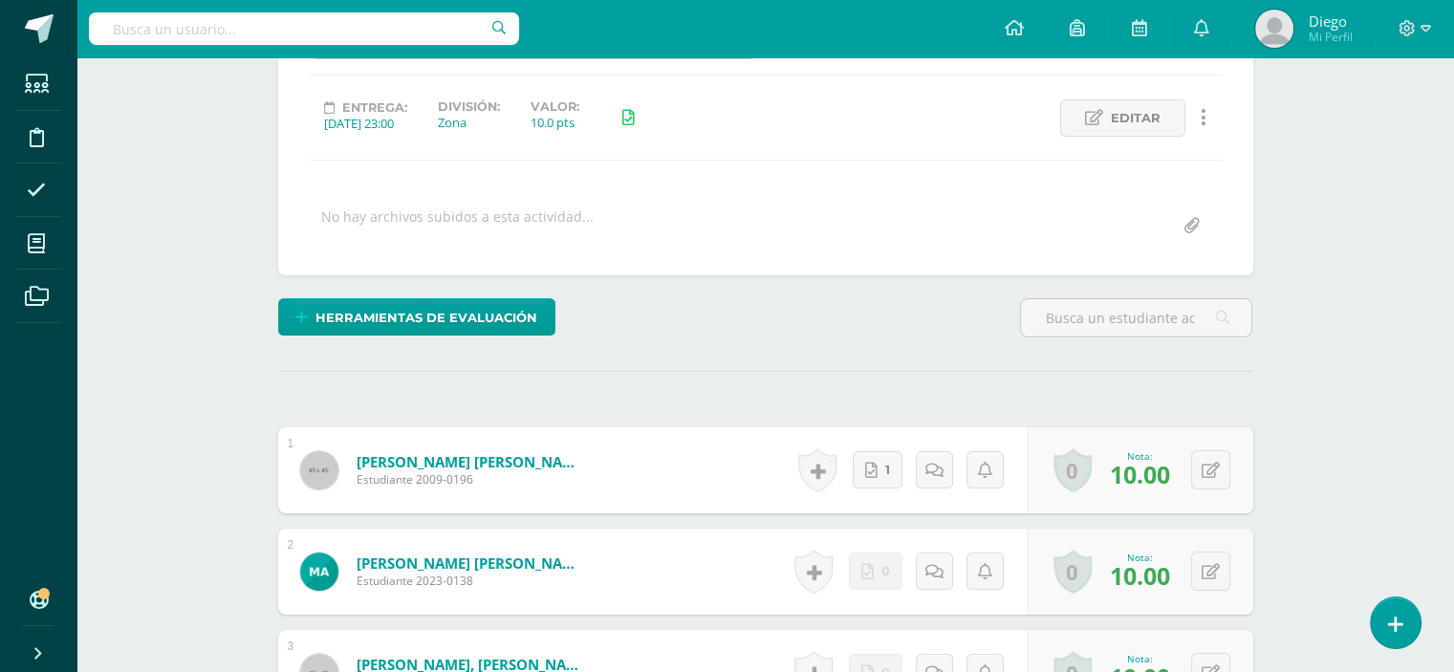
scroll to position [0, 0]
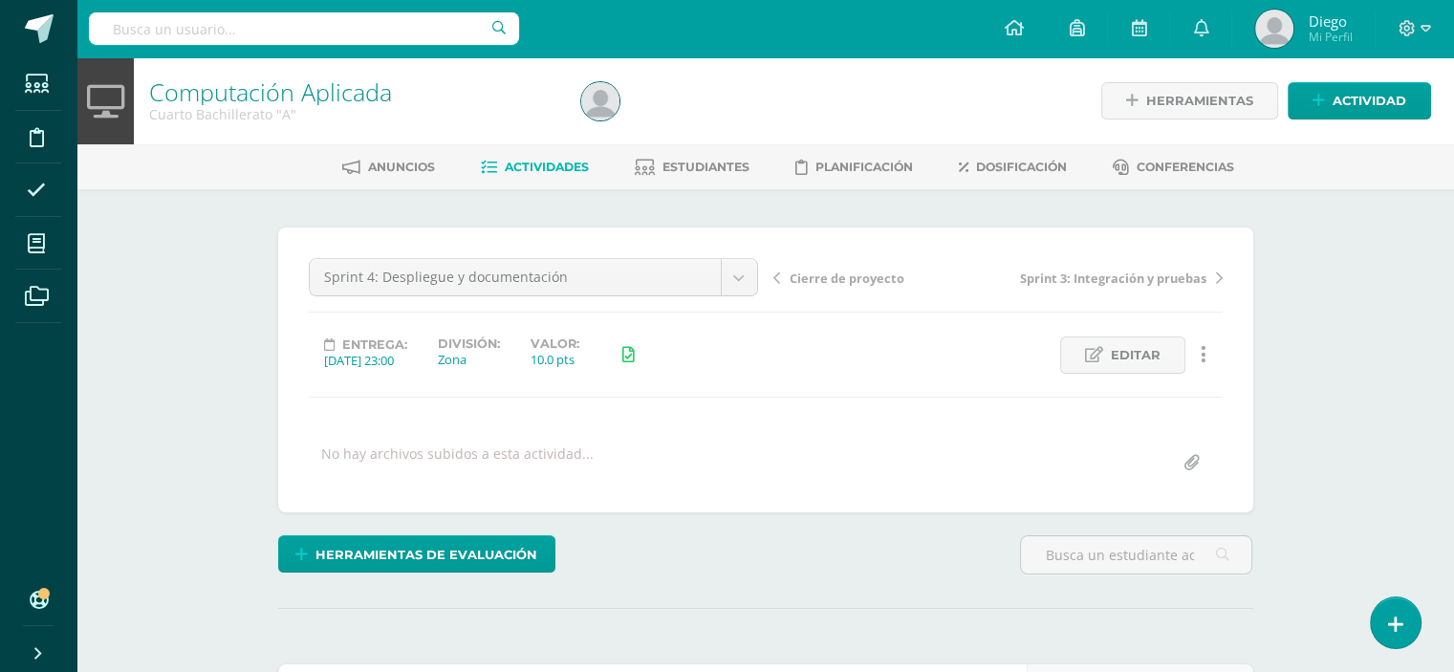
click at [571, 167] on span "Actividades" at bounding box center [547, 167] width 84 height 14
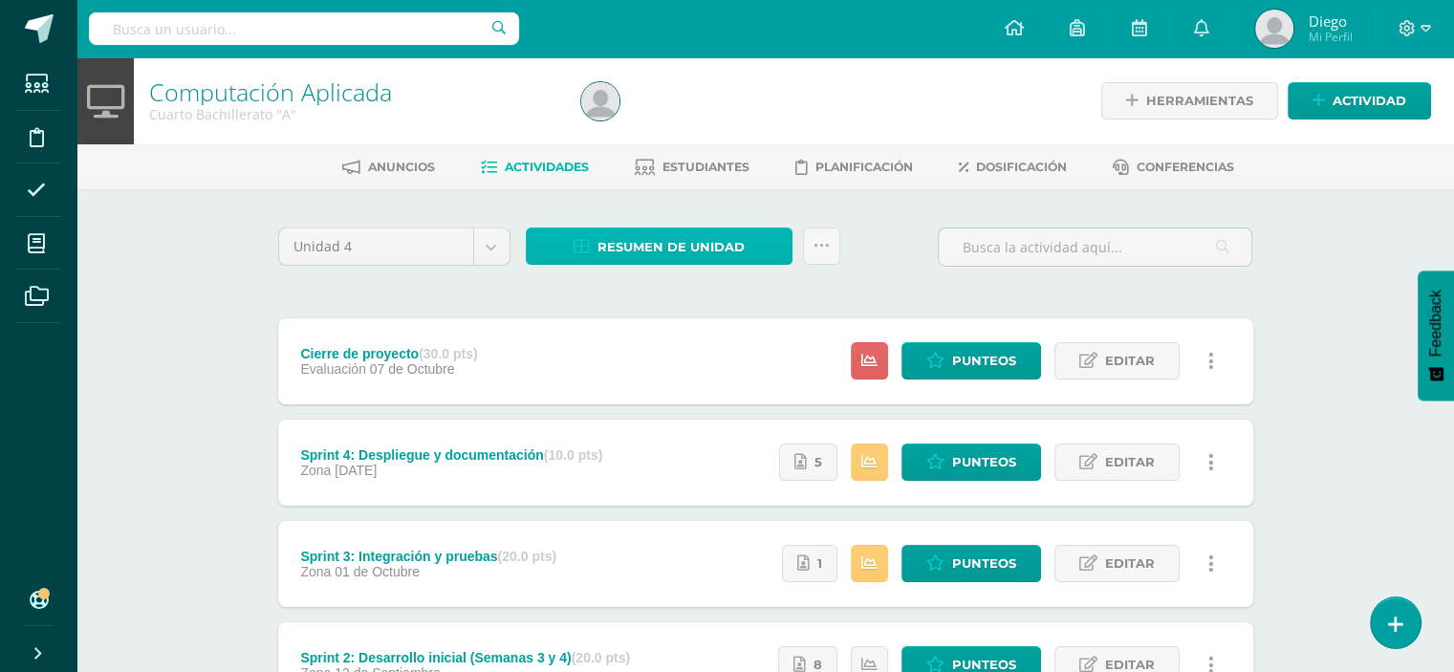
click at [718, 240] on span "Resumen de unidad" at bounding box center [671, 246] width 147 height 35
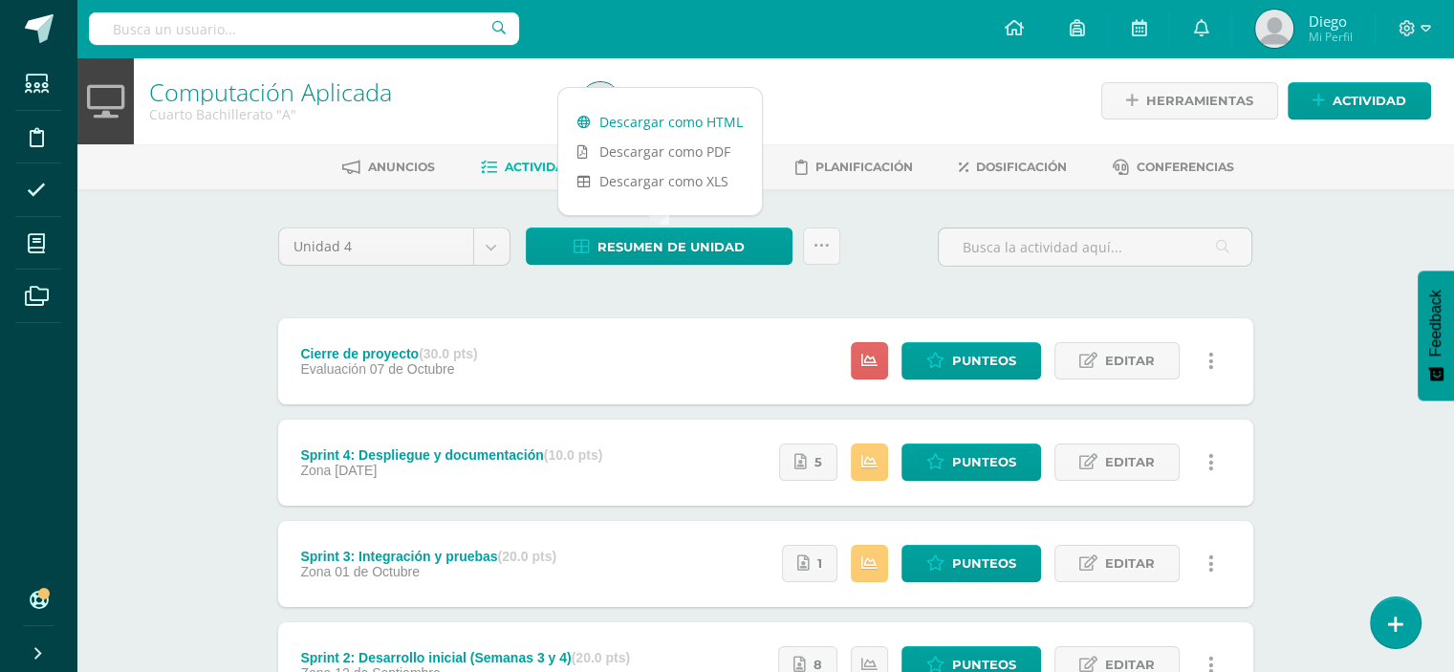
click at [707, 116] on link "Descargar como HTML" at bounding box center [660, 122] width 204 height 30
click at [995, 553] on span "Punteos" at bounding box center [984, 563] width 64 height 35
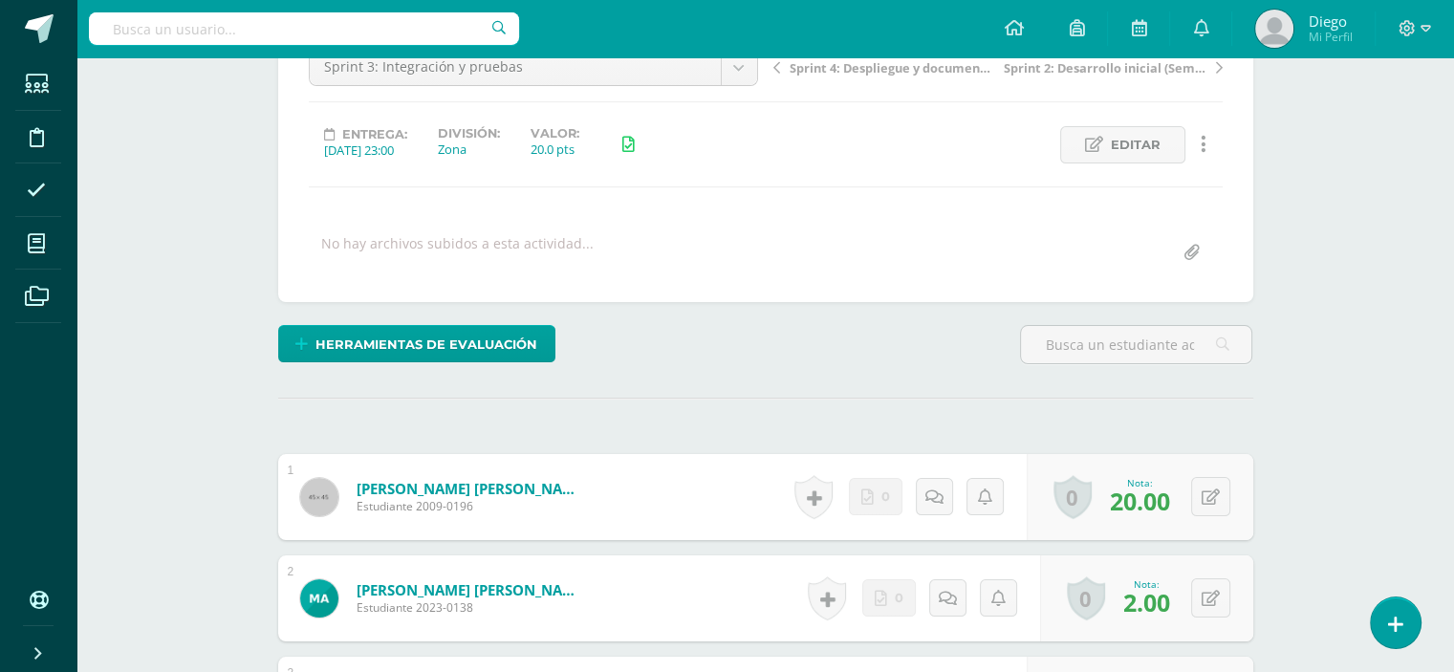
scroll to position [593, 0]
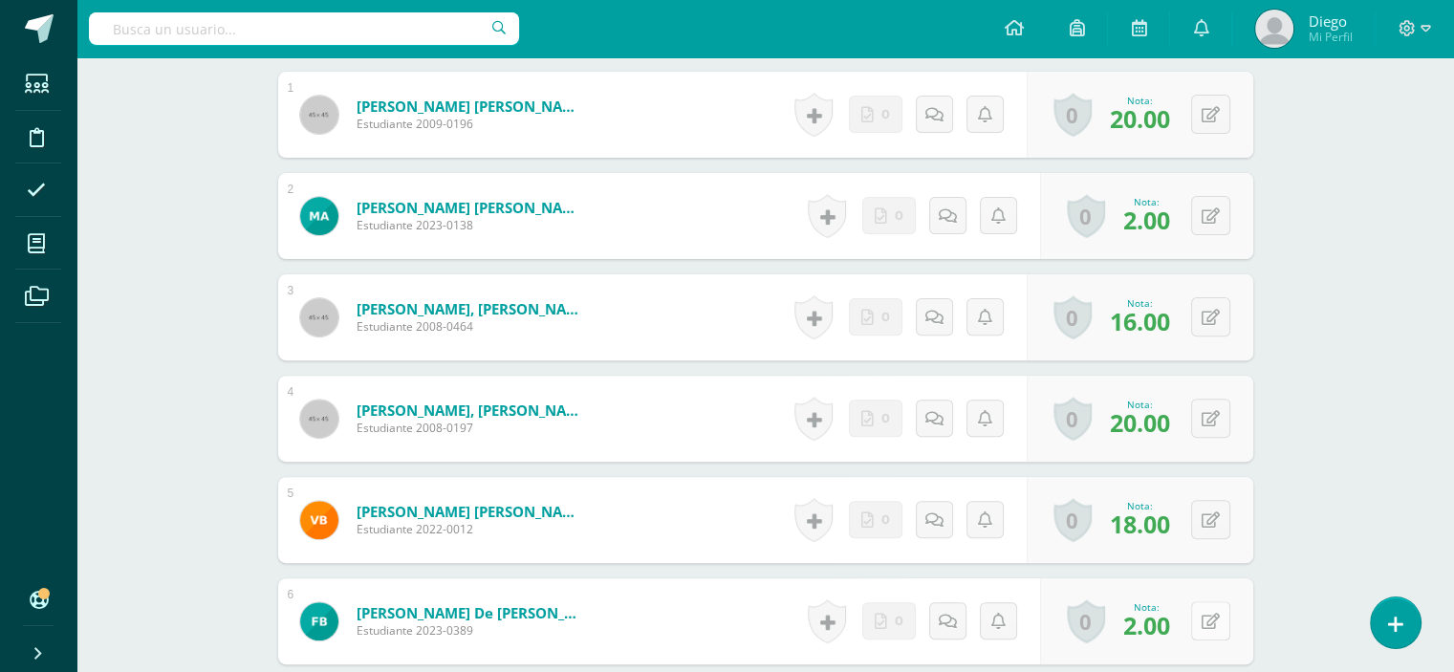
click at [1204, 613] on button at bounding box center [1210, 620] width 39 height 39
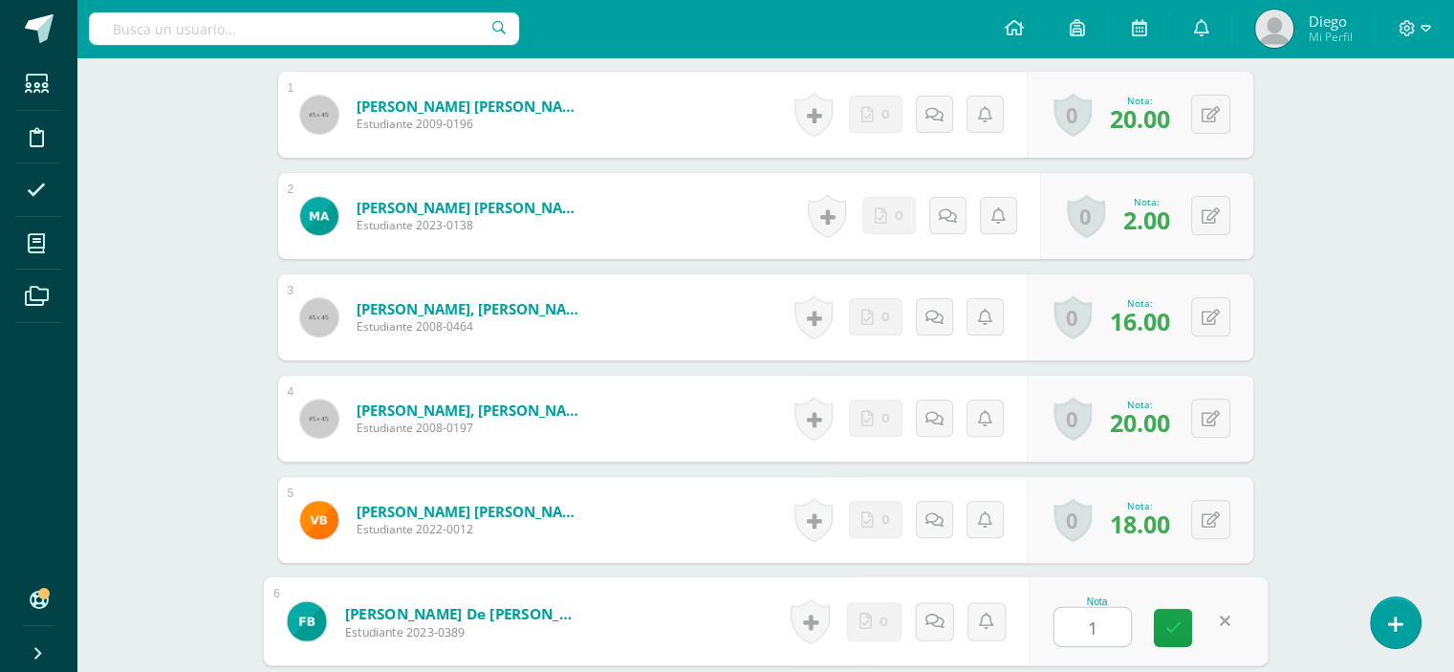
type input "10"
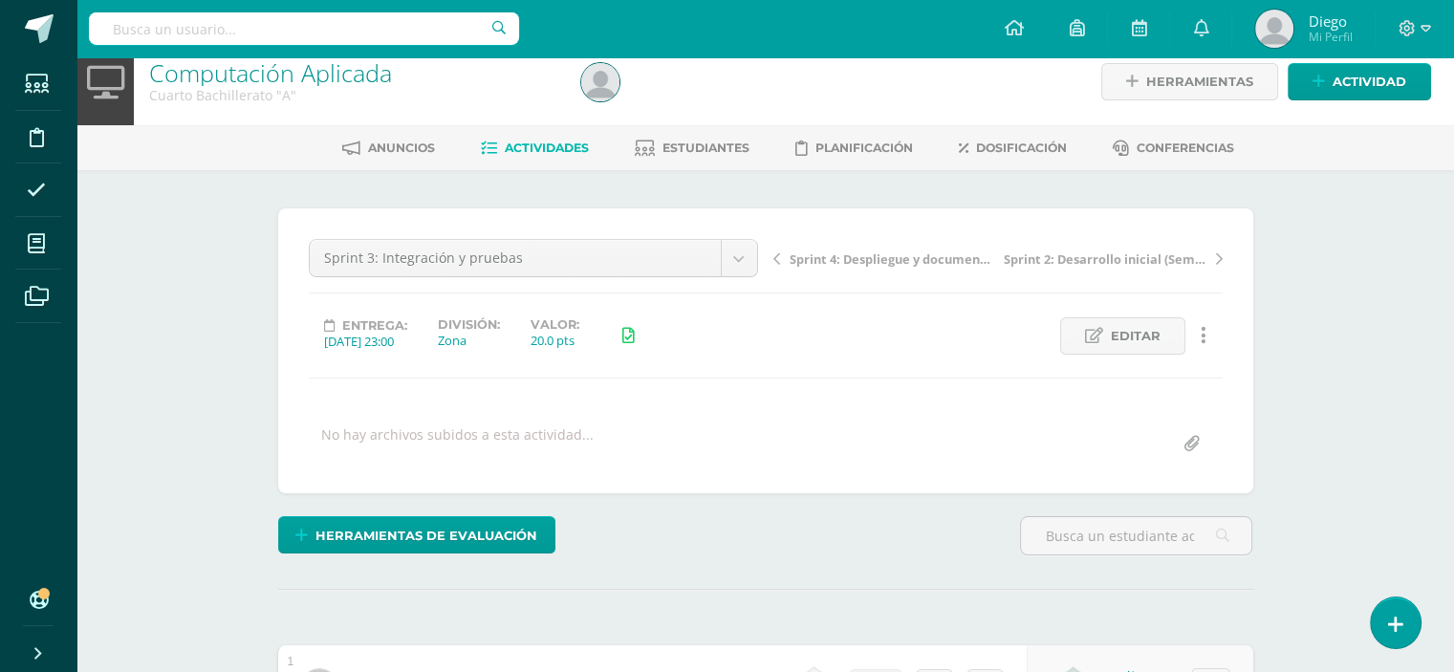
click at [554, 147] on span "Actividades" at bounding box center [547, 148] width 84 height 14
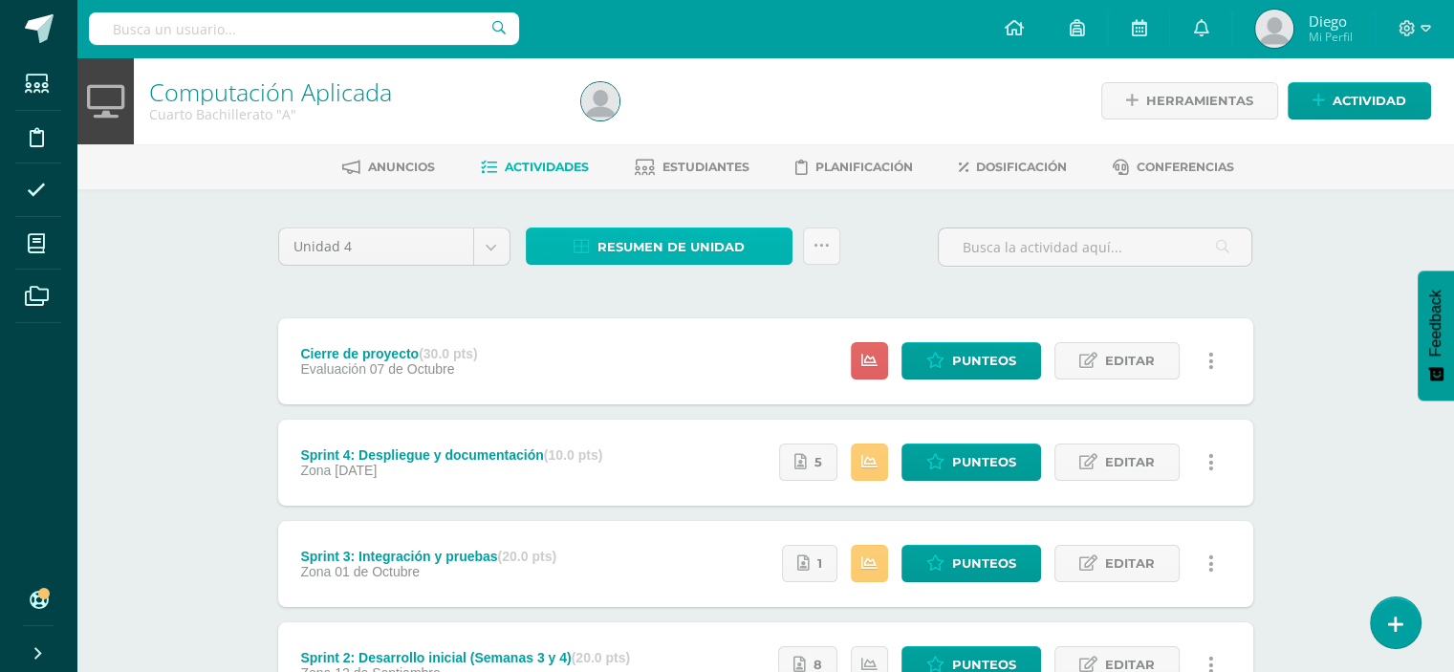
click at [776, 255] on link "Resumen de unidad" at bounding box center [659, 246] width 267 height 37
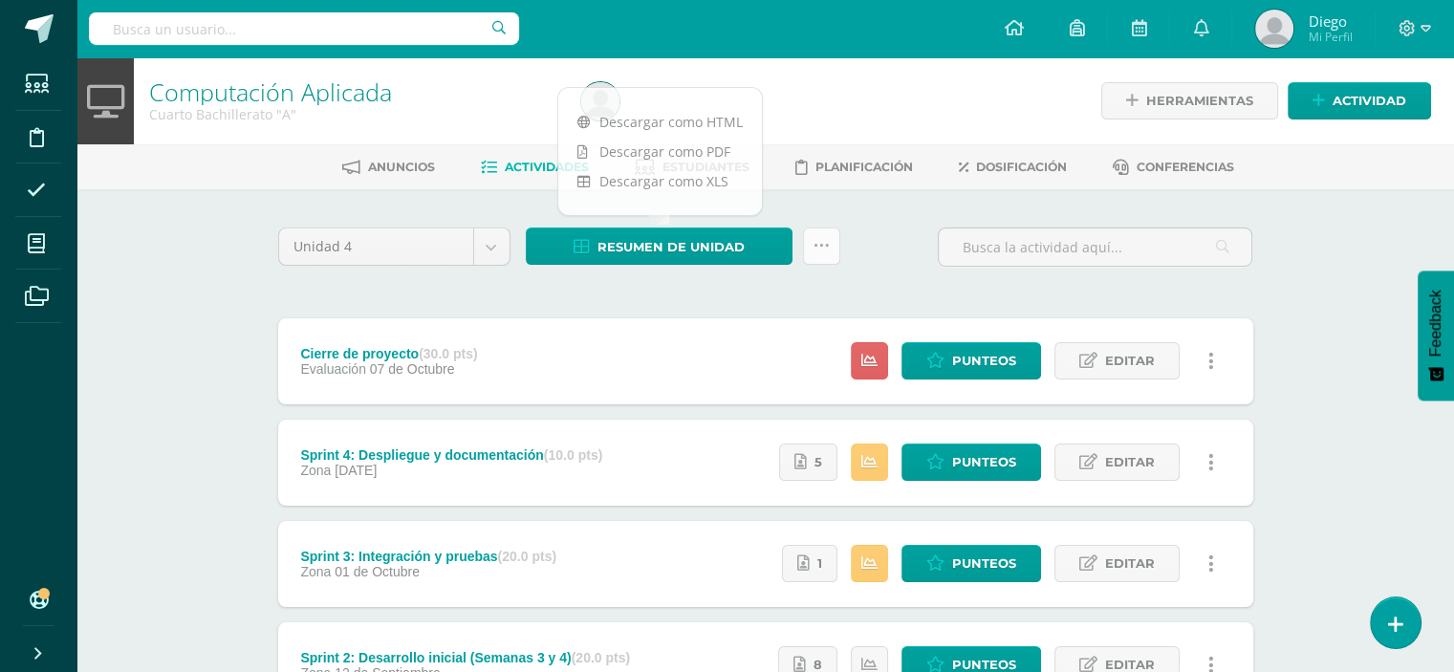
click at [811, 259] on link at bounding box center [821, 246] width 37 height 37
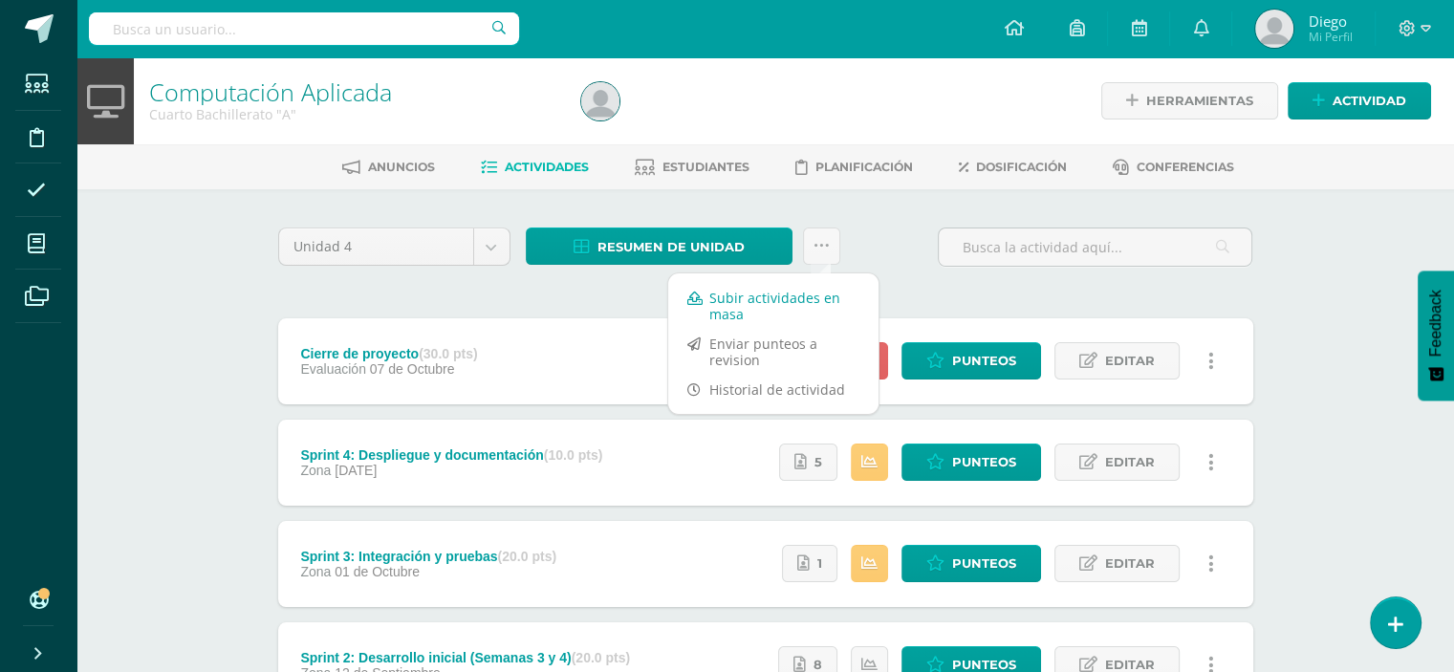
click at [787, 306] on link "Subir actividades en masa" at bounding box center [773, 306] width 210 height 46
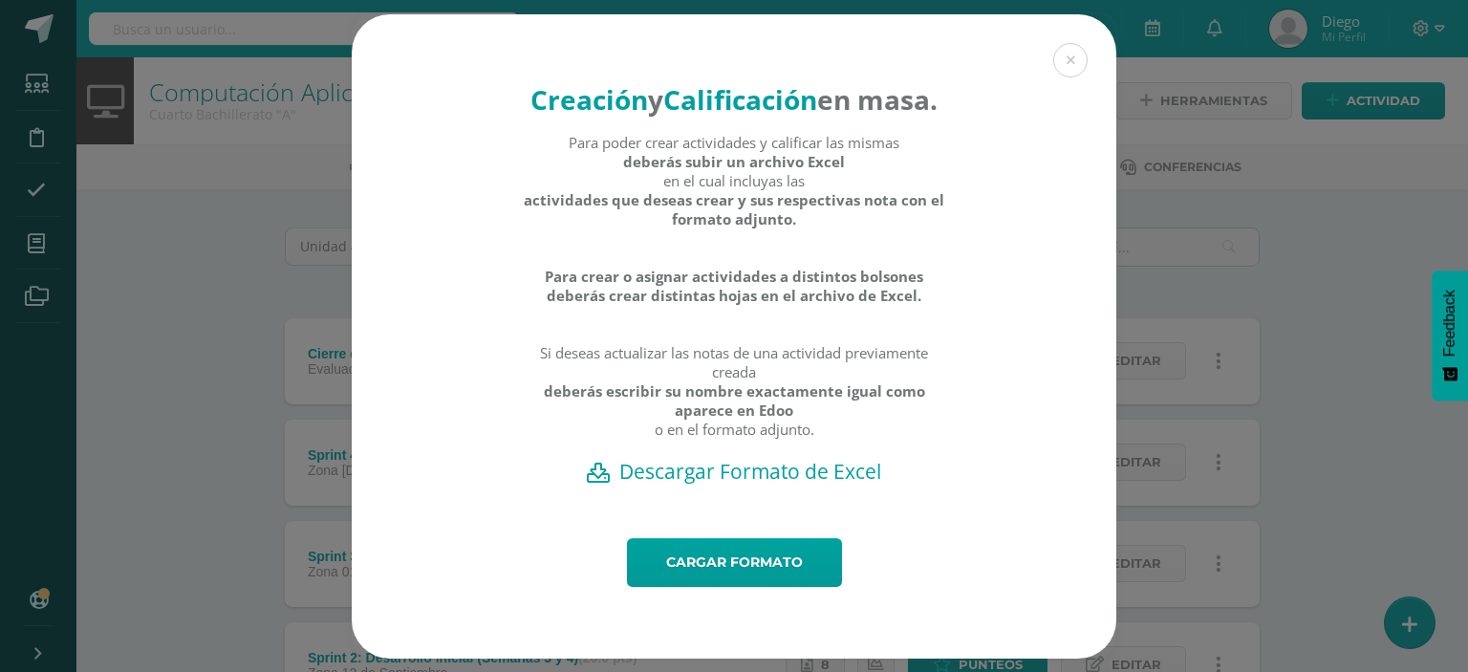
click at [767, 485] on h2 "Descargar Formato de Excel" at bounding box center [734, 471] width 698 height 27
click at [1055, 53] on button at bounding box center [1071, 60] width 34 height 34
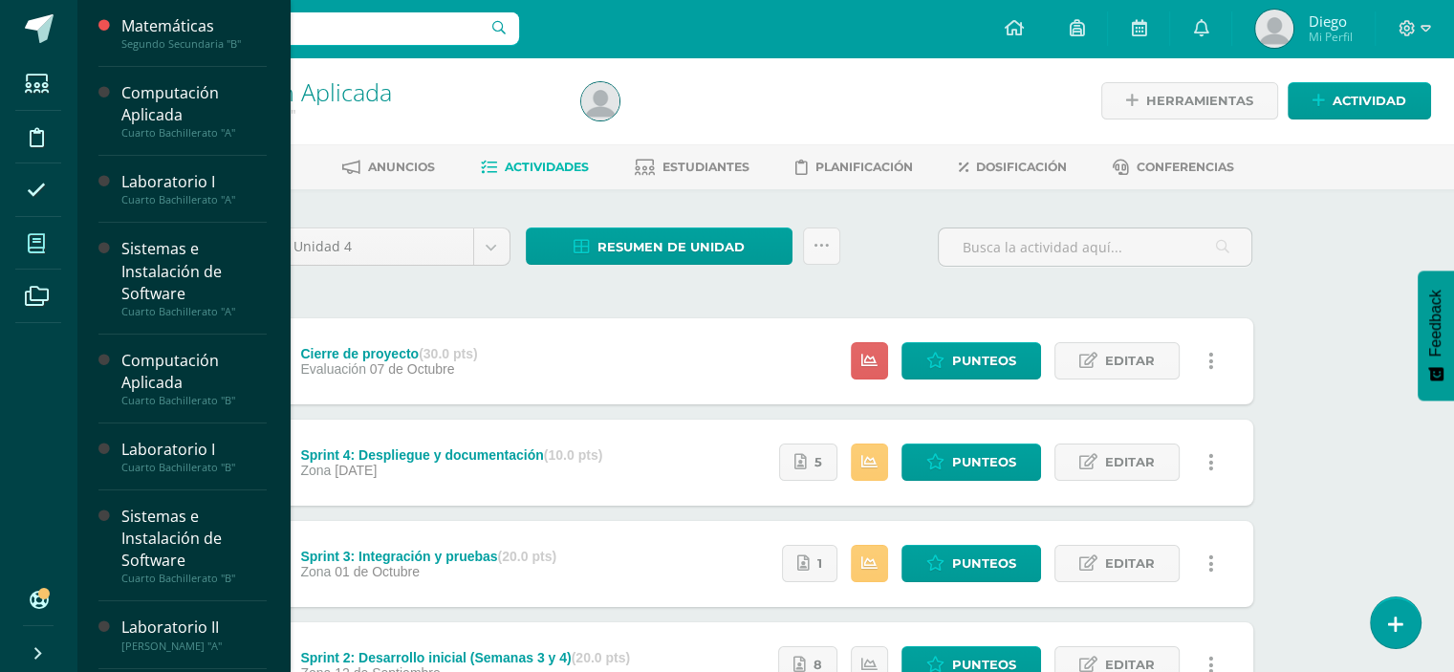
click at [53, 233] on span at bounding box center [36, 243] width 43 height 43
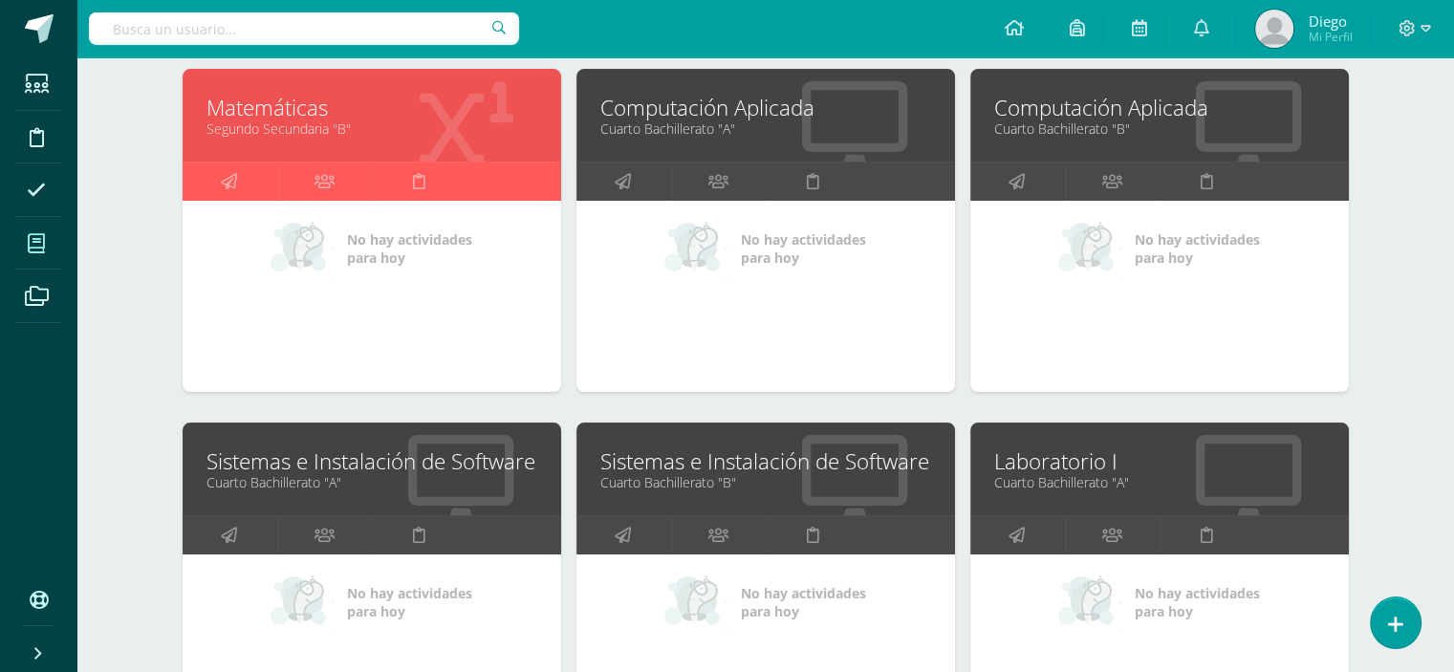
scroll to position [382, 0]
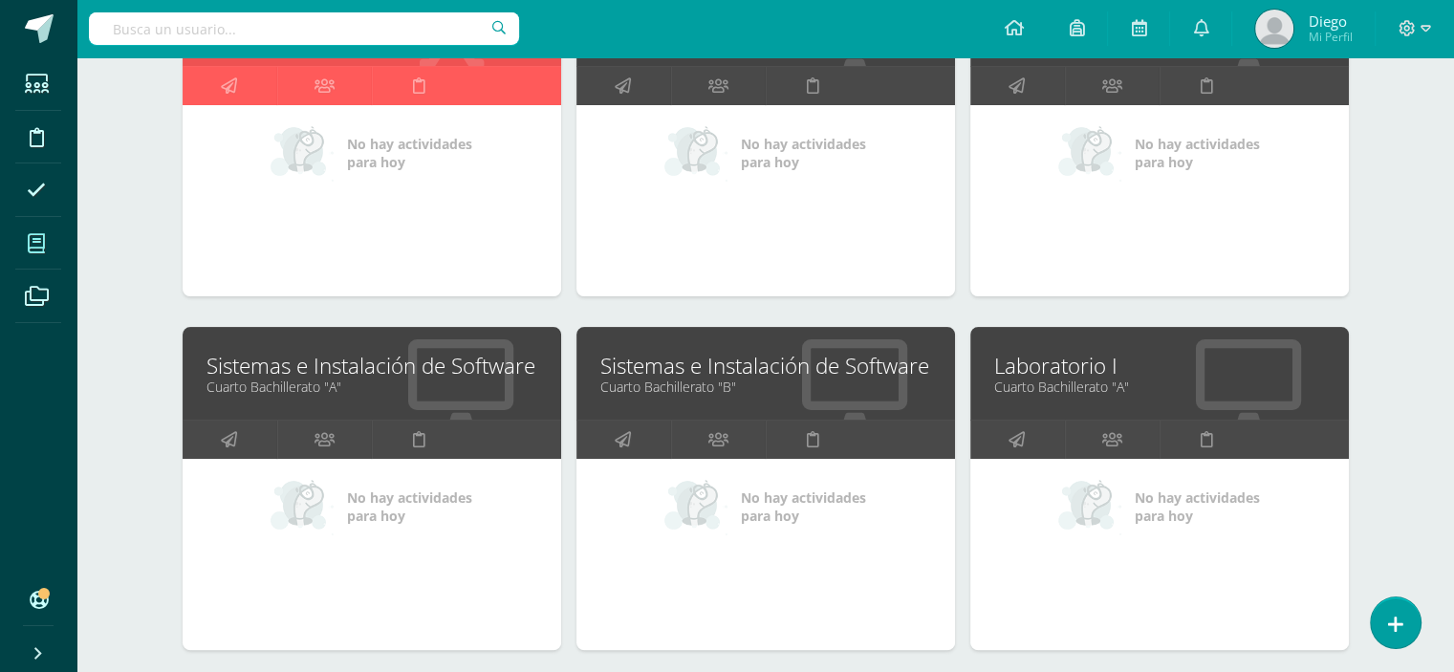
click at [371, 374] on link "Sistemas e Instalación de Software" at bounding box center [372, 366] width 331 height 30
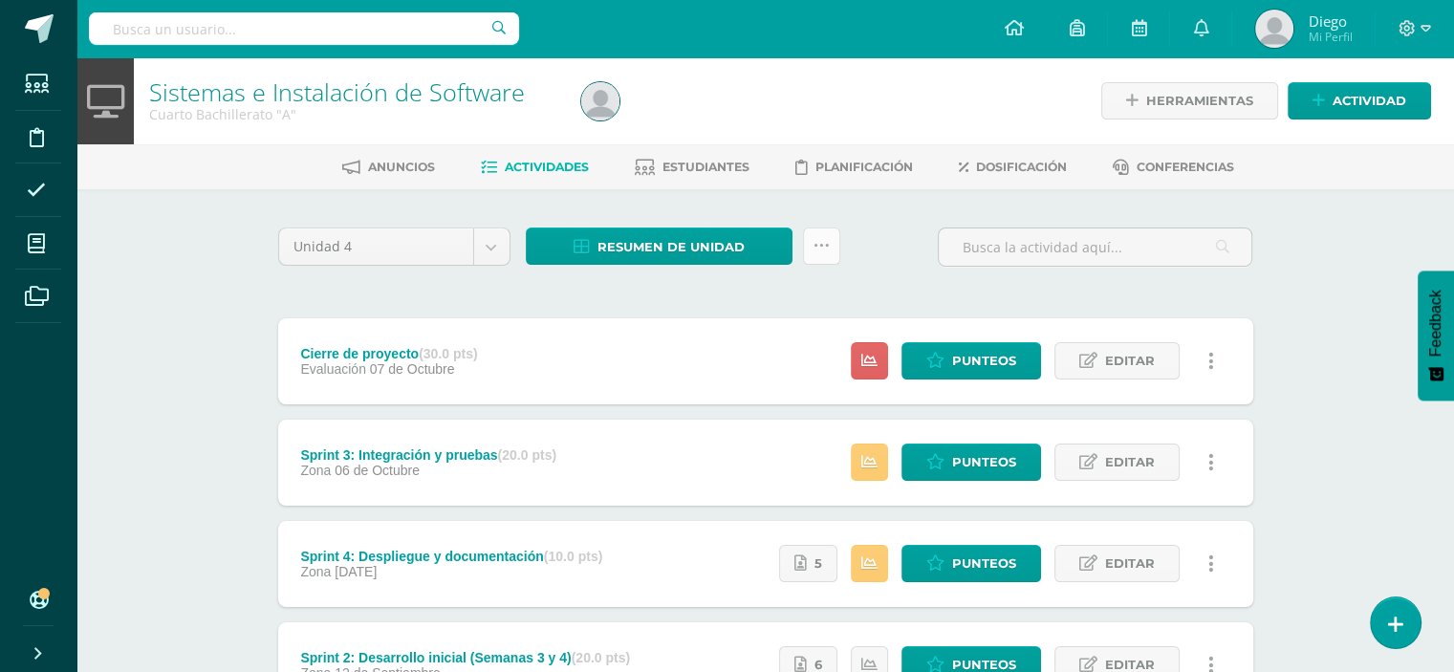
click at [832, 244] on link at bounding box center [821, 246] width 37 height 37
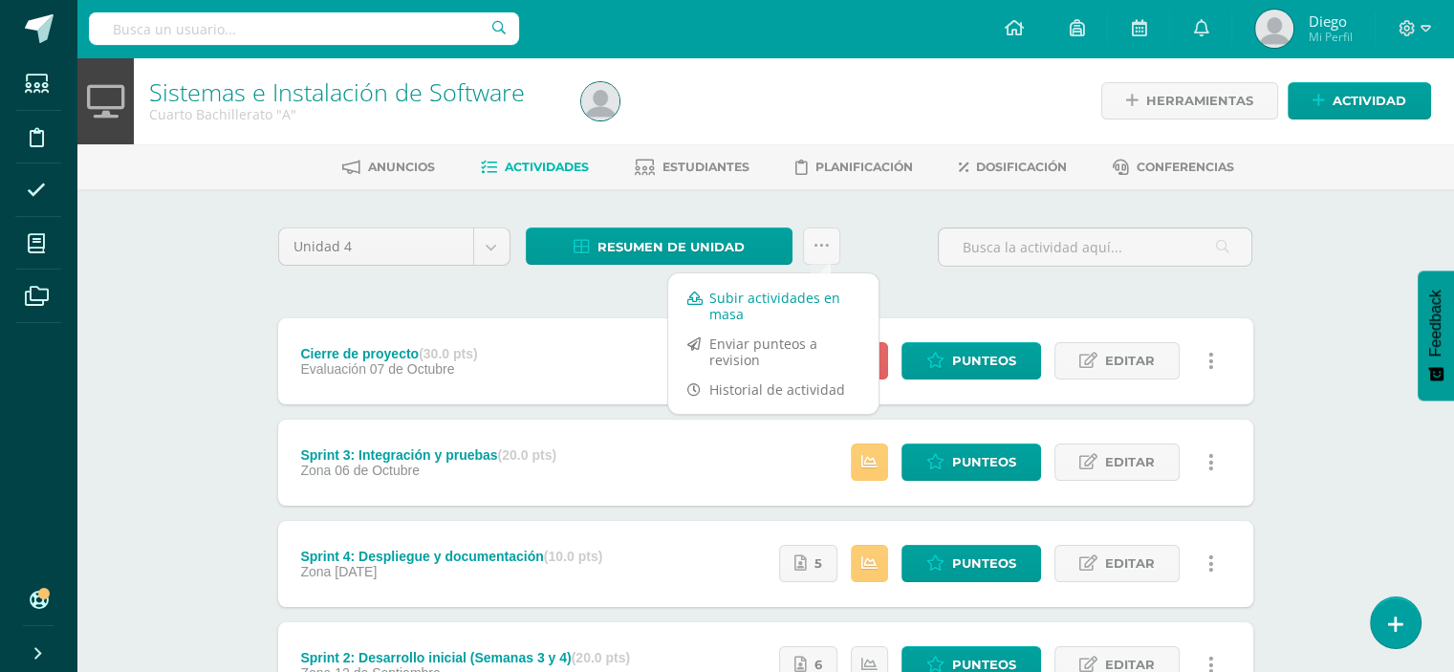
click at [771, 308] on link "Subir actividades en masa" at bounding box center [773, 306] width 210 height 46
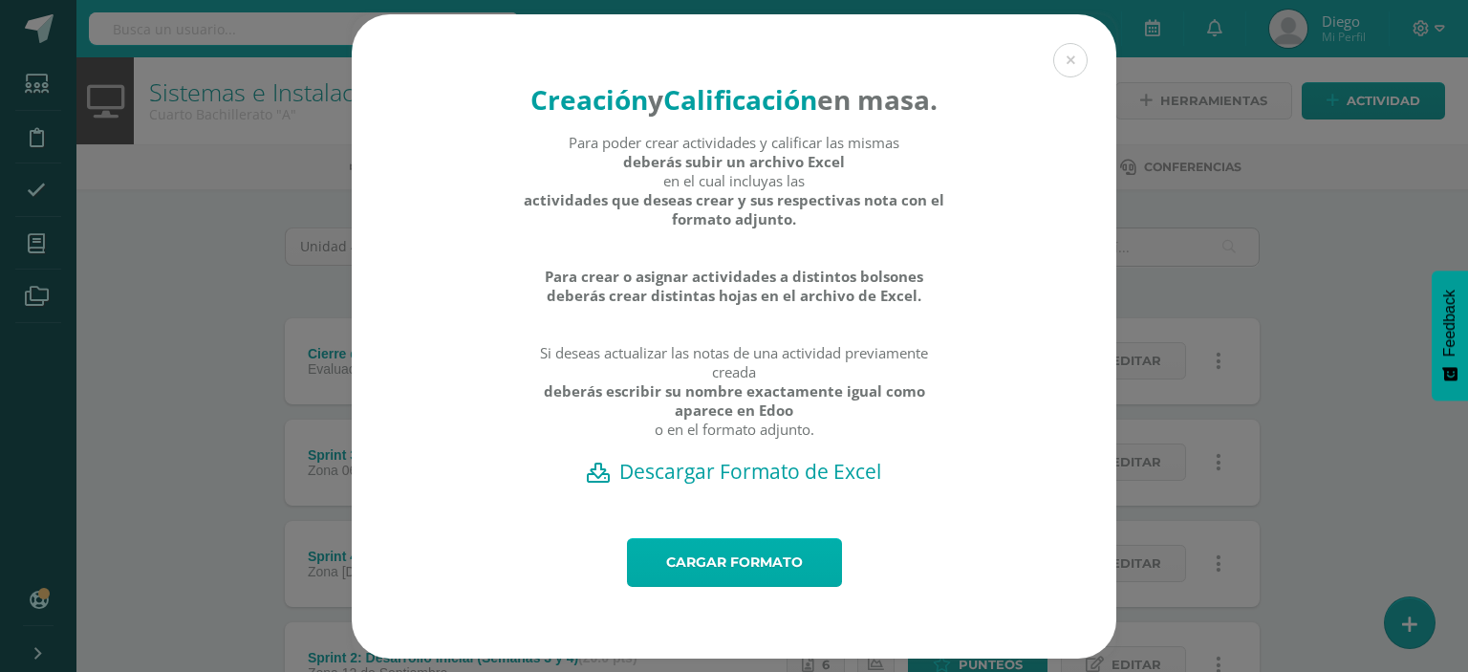
click at [719, 578] on link "Cargar formato" at bounding box center [734, 562] width 215 height 49
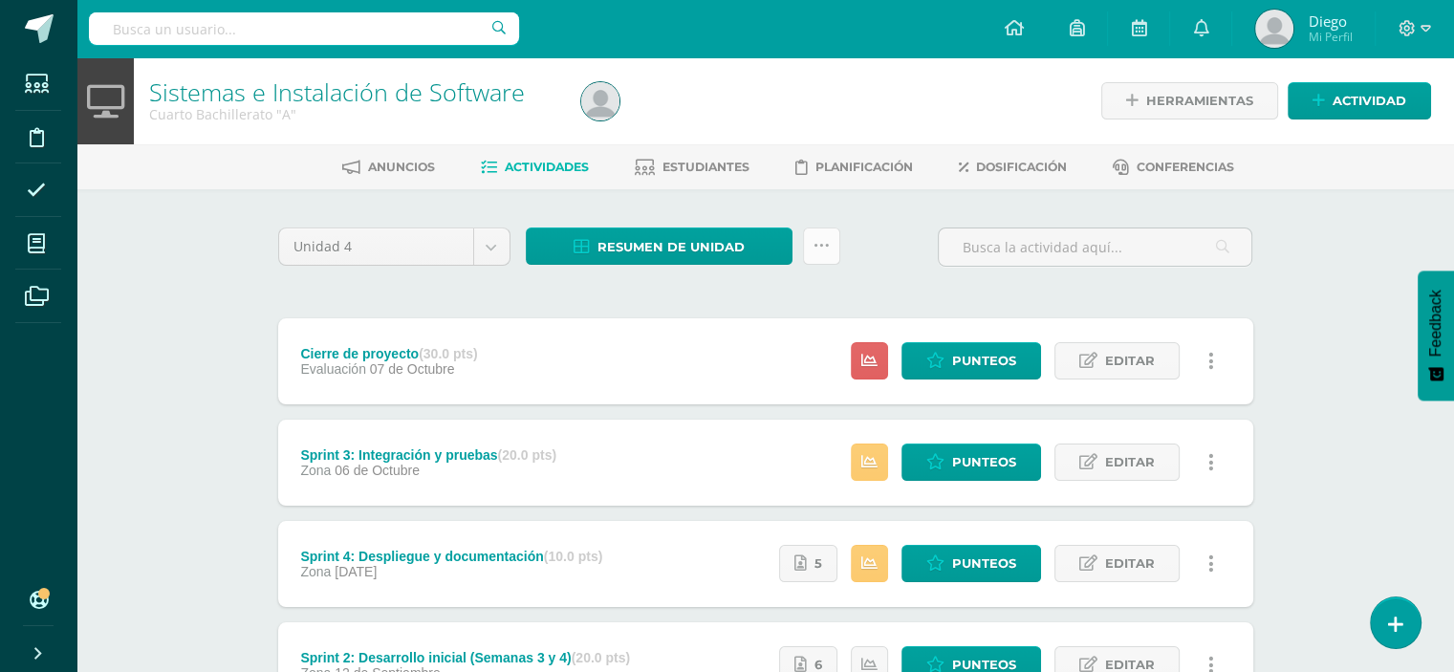
click at [811, 248] on link at bounding box center [821, 246] width 37 height 37
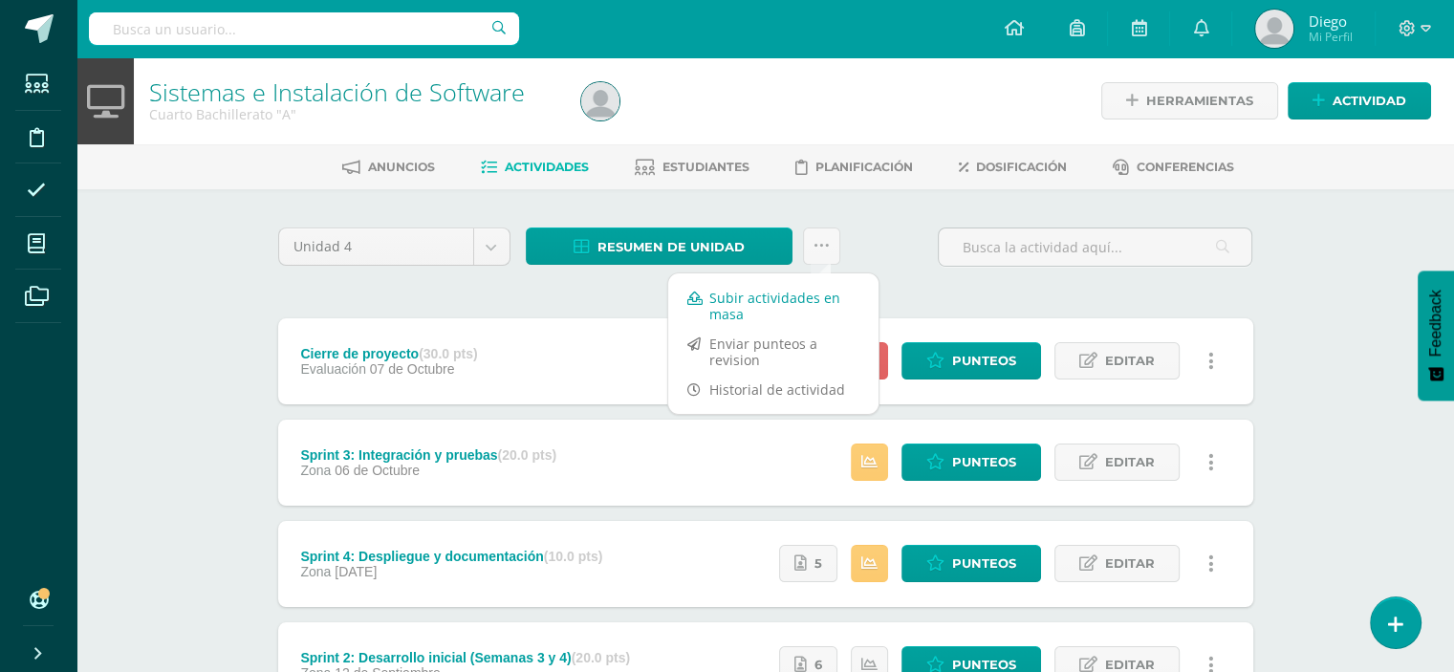
click at [784, 305] on link "Subir actividades en masa" at bounding box center [773, 306] width 210 height 46
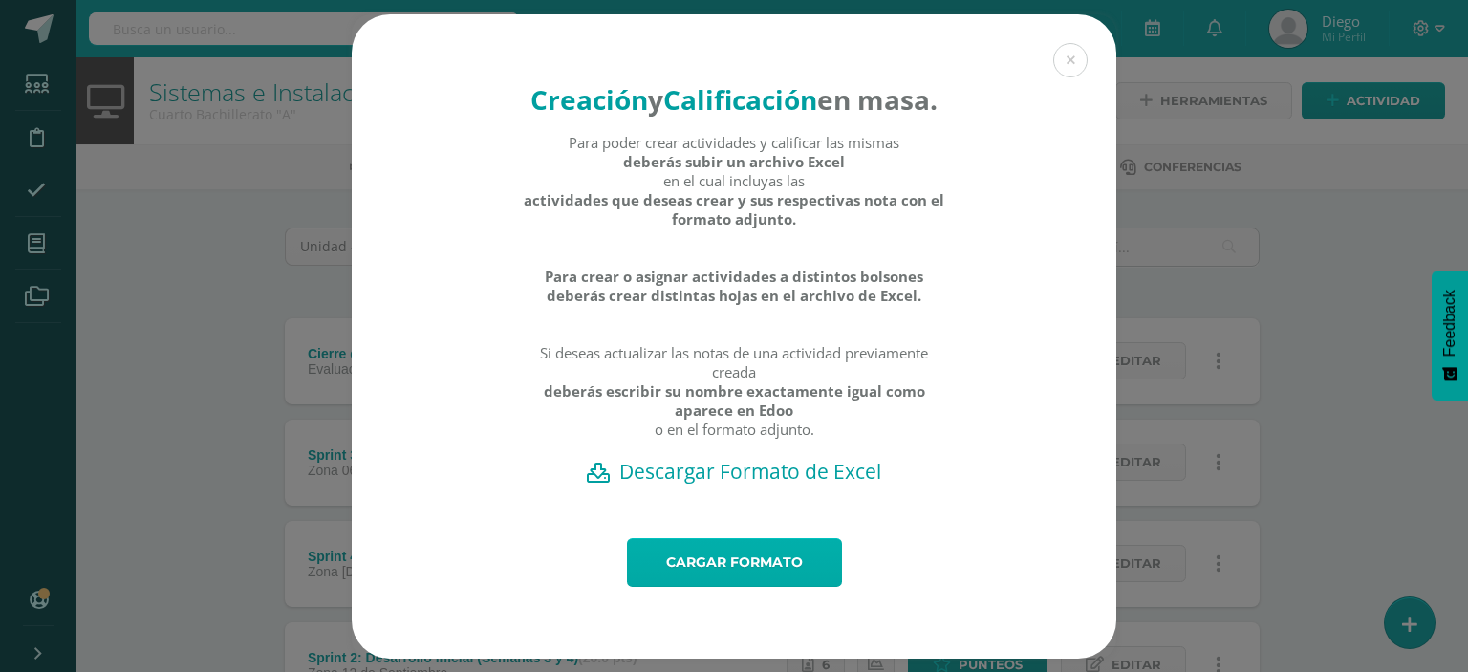
click at [737, 576] on link "Cargar formato" at bounding box center [734, 562] width 215 height 49
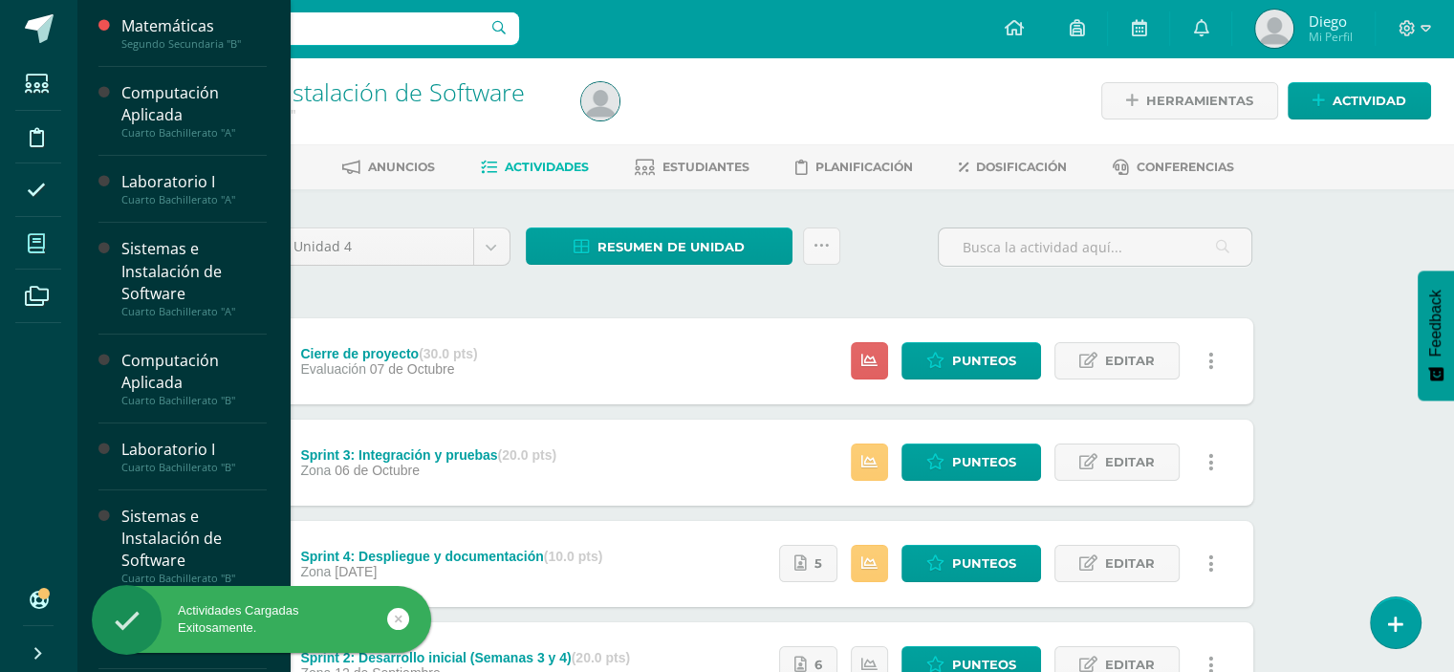
click at [38, 249] on icon at bounding box center [36, 243] width 17 height 19
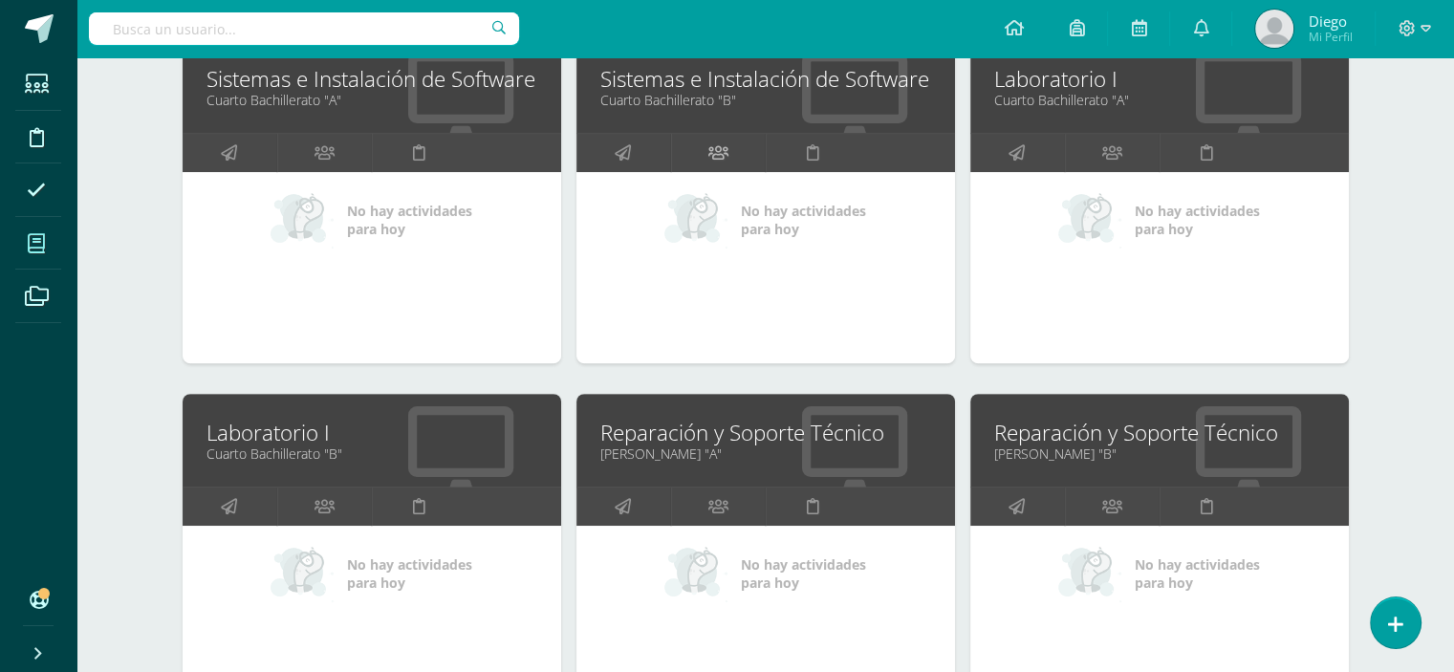
scroll to position [478, 0]
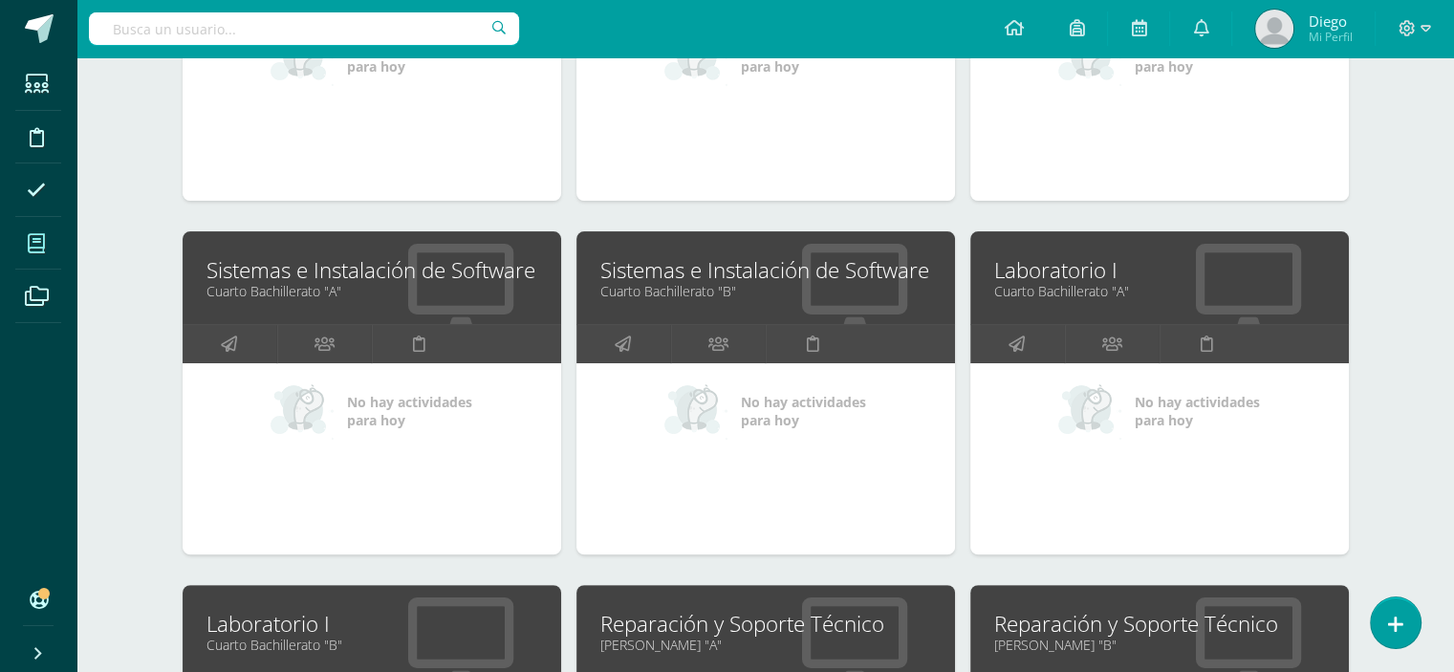
click at [1059, 272] on link "Laboratorio I" at bounding box center [1159, 270] width 331 height 30
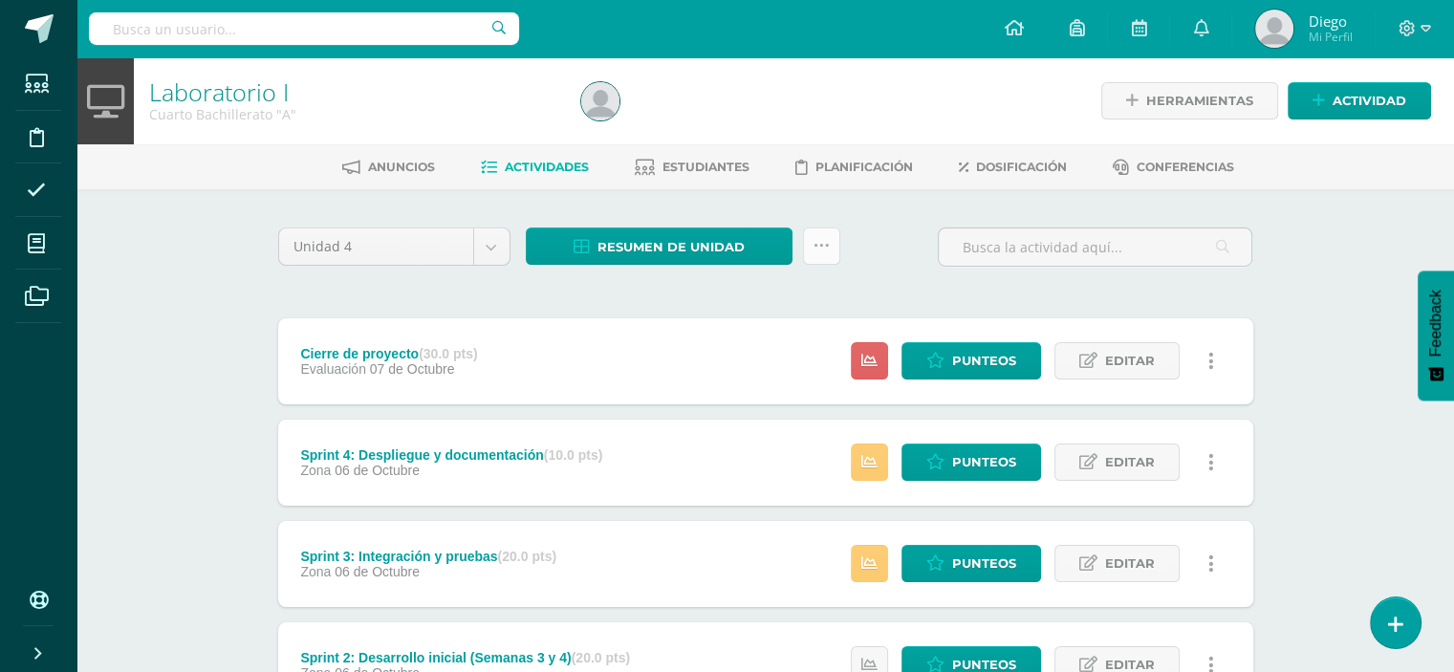
click at [826, 250] on icon at bounding box center [822, 246] width 16 height 16
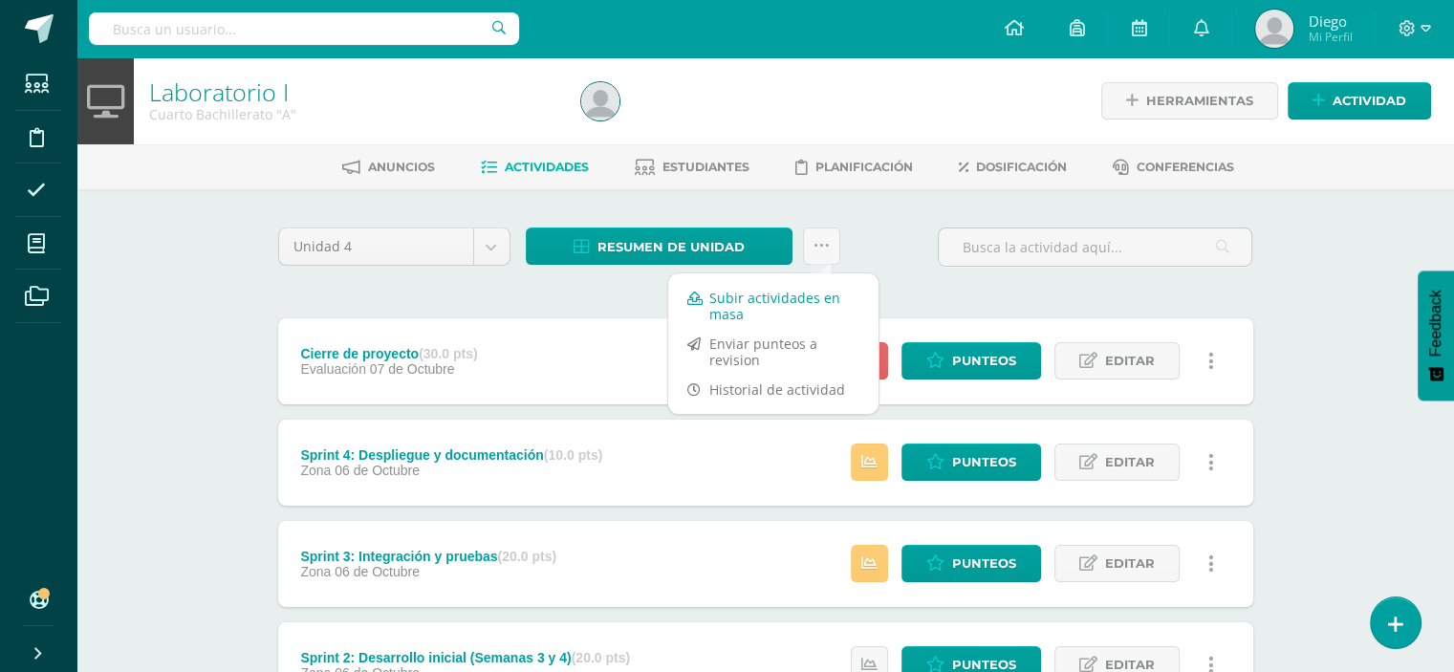
click at [803, 304] on link "Subir actividades en masa" at bounding box center [773, 306] width 210 height 46
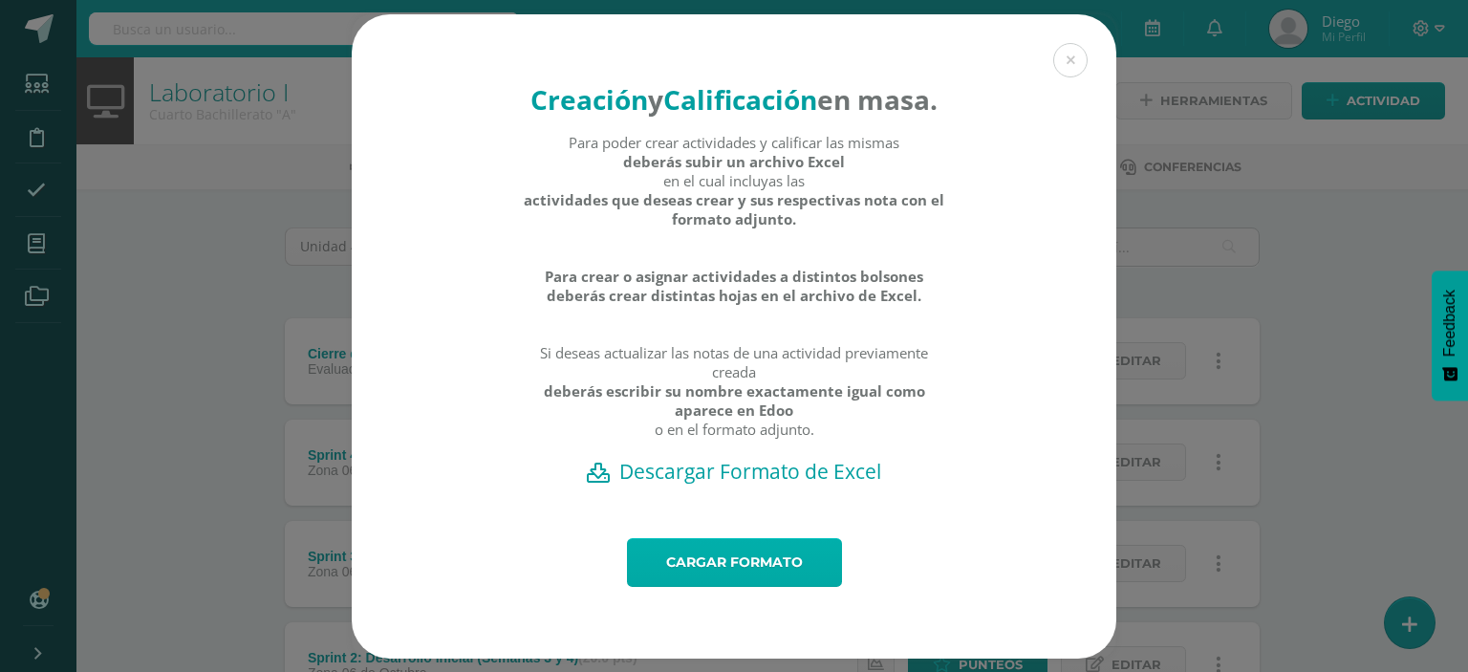
click at [733, 587] on link "Cargar formato" at bounding box center [734, 562] width 215 height 49
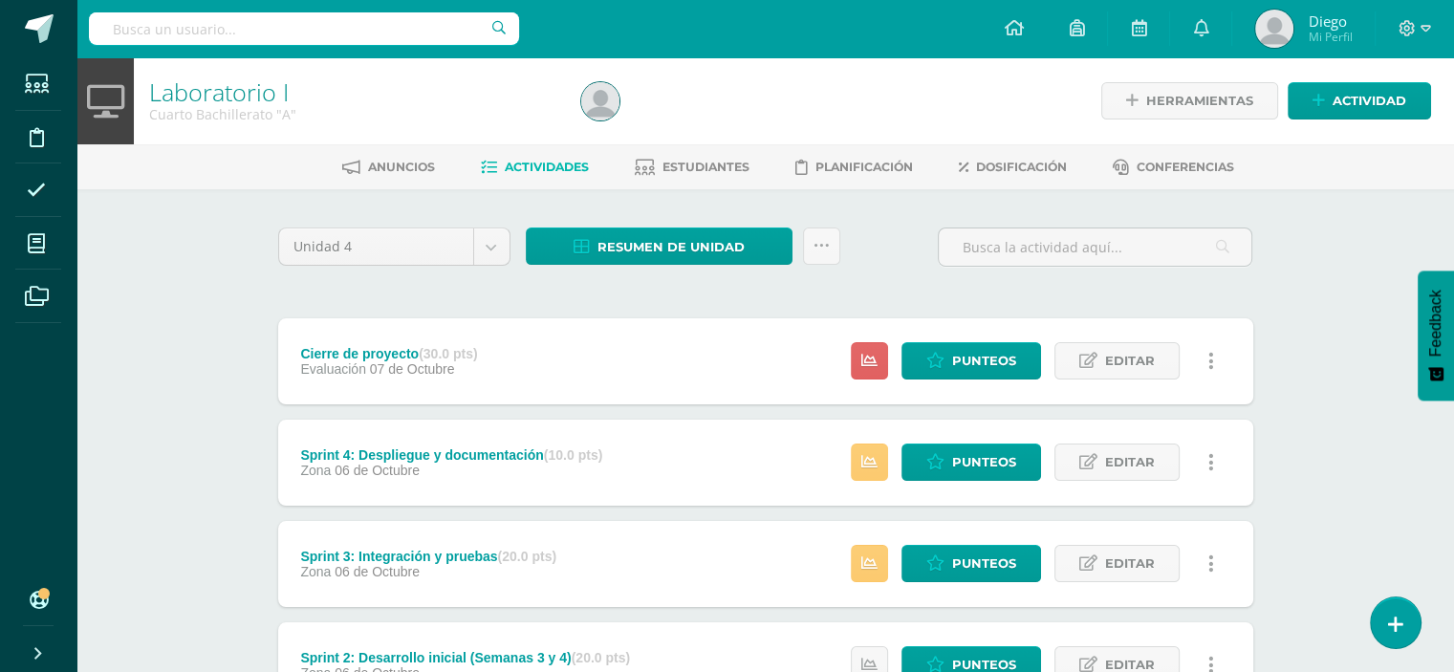
click at [818, 299] on div "Unidad 4 Unidad 1 Unidad 2 Unidad 3 Unidad 4 Resumen de unidad Descargar como H…" at bounding box center [766, 563] width 990 height 671
click at [50, 28] on span at bounding box center [39, 28] width 29 height 29
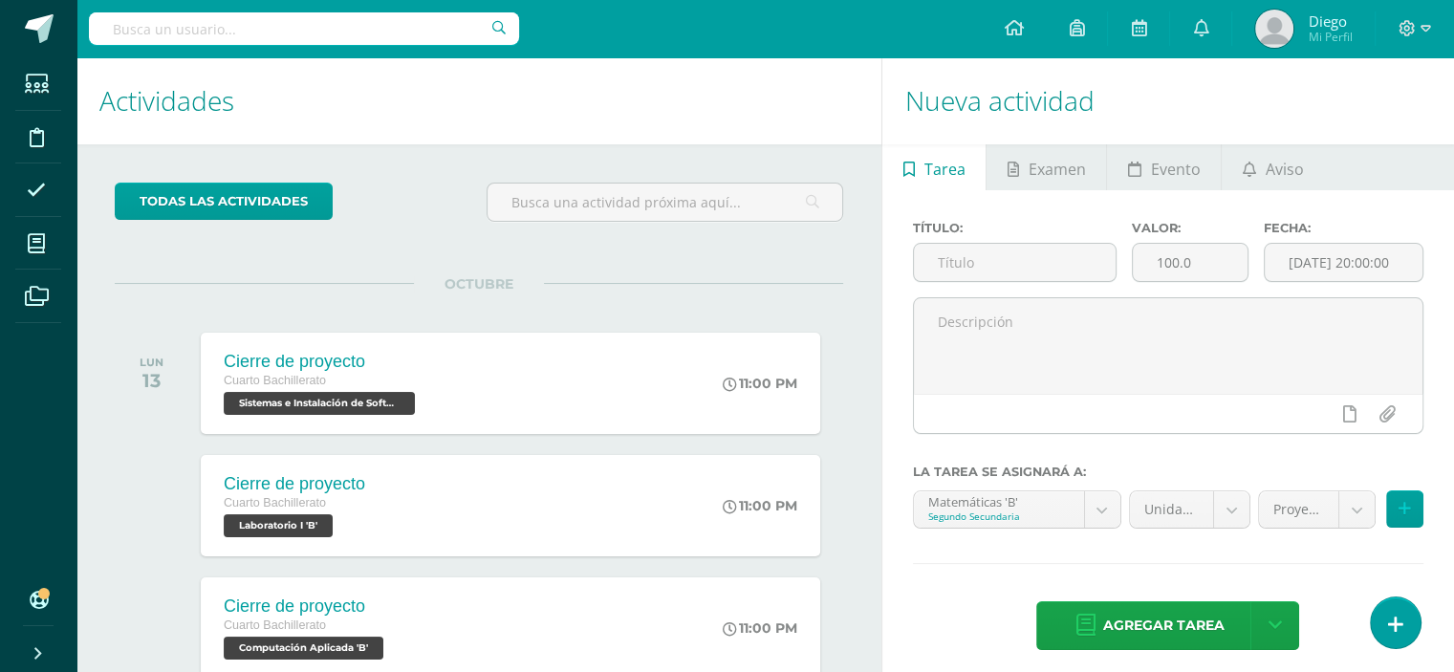
click at [625, 274] on div "todas las Actividades No tienes actividades Échale un vistazo a los demás perío…" at bounding box center [478, 465] width 805 height 643
